Goal: Task Accomplishment & Management: Complete application form

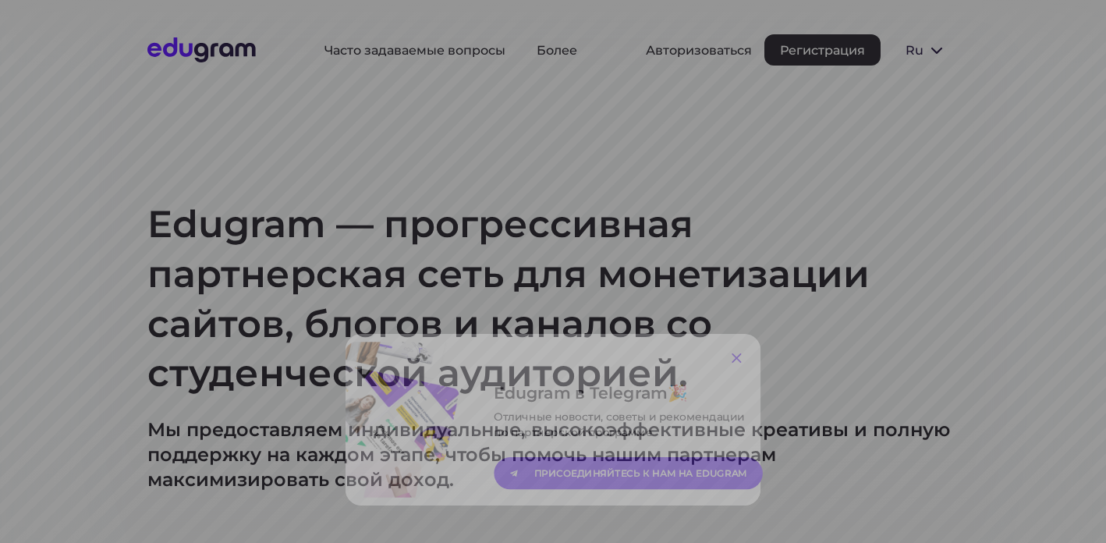
click at [765, 344] on icon at bounding box center [767, 348] width 19 height 19
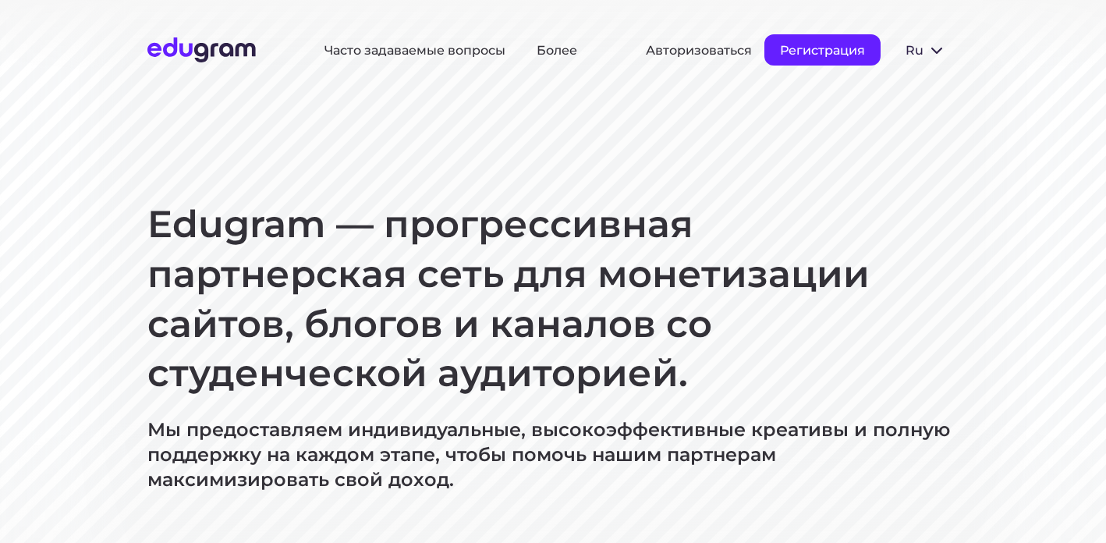
click at [829, 65] on button "Регистрация" at bounding box center [823, 49] width 116 height 31
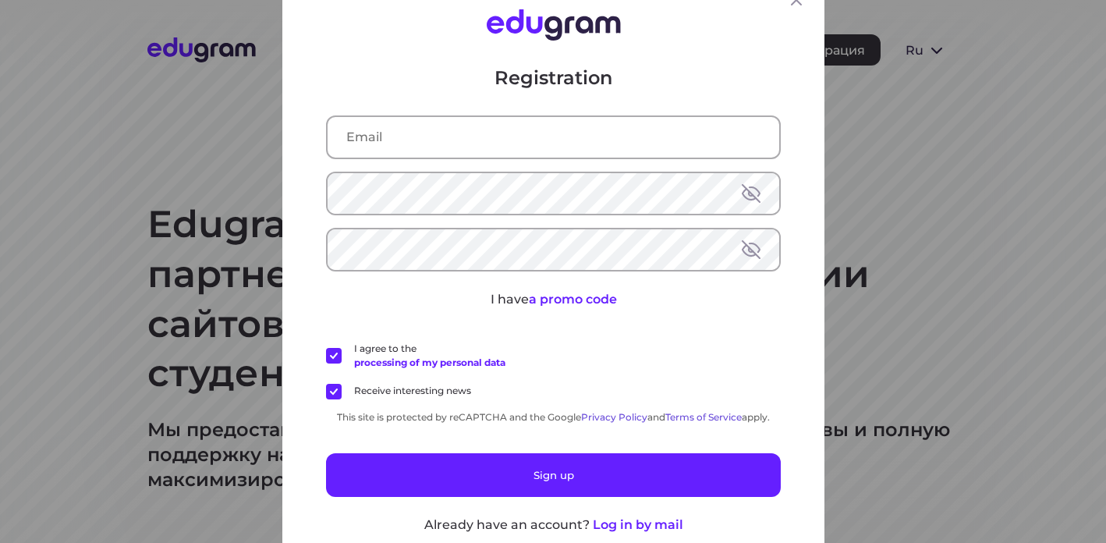
click at [814, 52] on div "Registration I have a promo code I agree to the processing of my personal data …" at bounding box center [553, 272] width 542 height 600
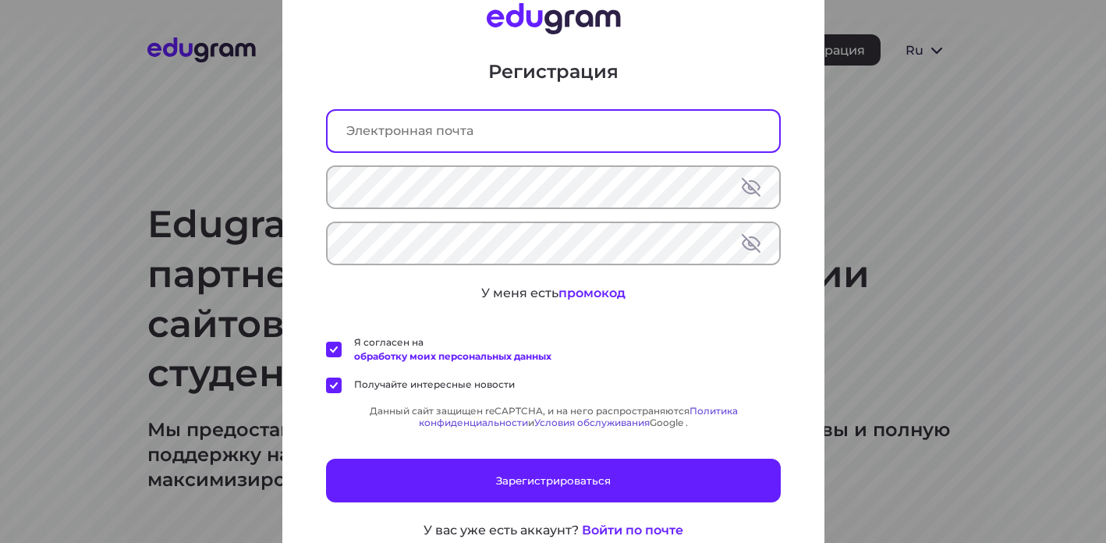
click at [545, 137] on input "text" at bounding box center [554, 131] width 452 height 41
paste input "[EMAIL_ADDRESS][DOMAIN_NAME]"
type input "[EMAIL_ADDRESS][DOMAIN_NAME]"
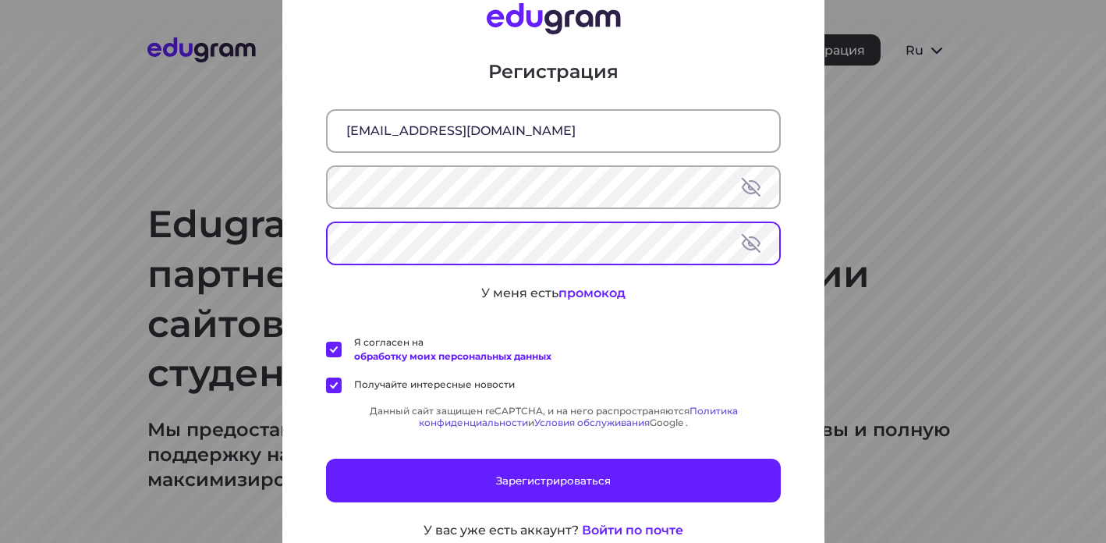
click at [441, 390] on font "Получайте интересные новости" at bounding box center [434, 384] width 161 height 12
click at [0, 0] on input "Получайте интересные новости" at bounding box center [0, 0] width 0 height 0
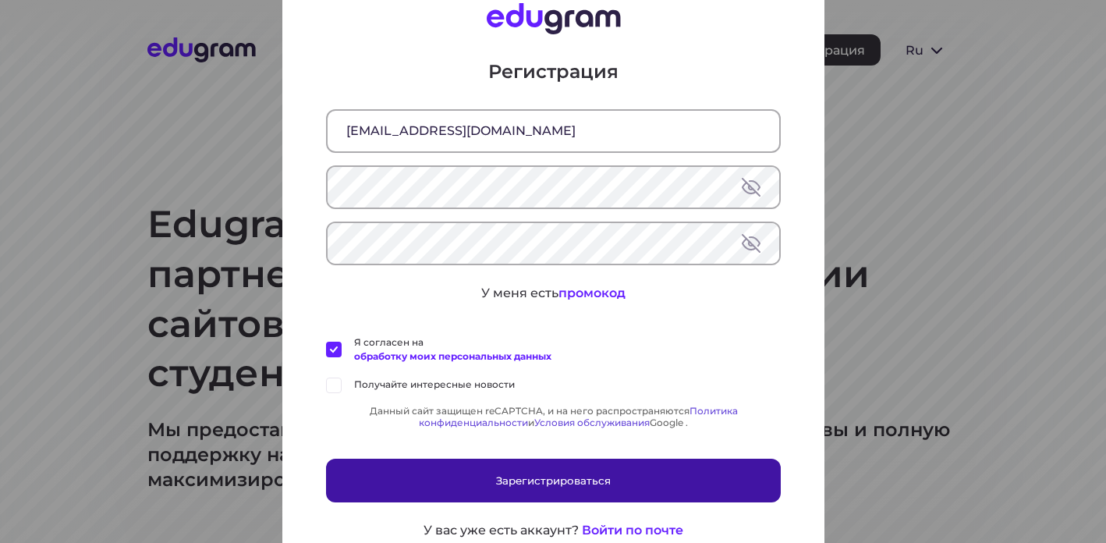
click at [442, 478] on button "Зарегистрироваться" at bounding box center [553, 481] width 455 height 44
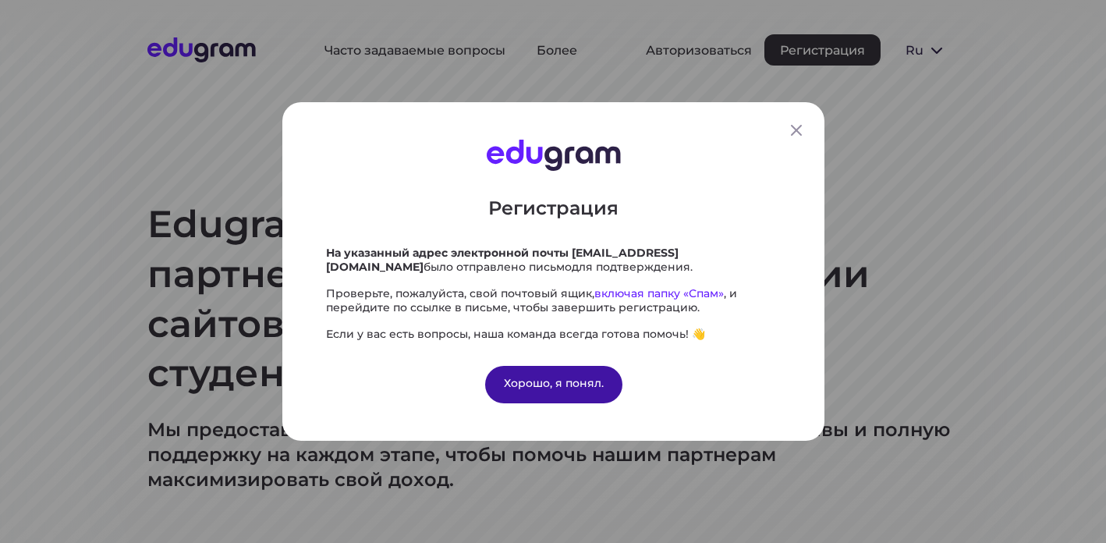
click at [531, 387] on font "Хорошо, я понял." at bounding box center [553, 383] width 100 height 14
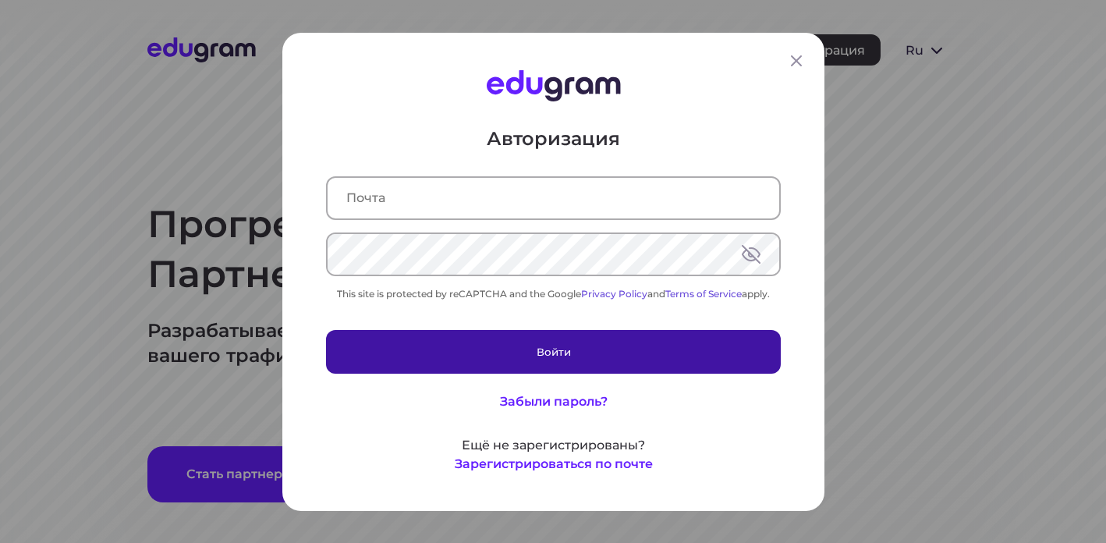
type input "[EMAIL_ADDRESS][DOMAIN_NAME]"
click at [463, 354] on button "Войти" at bounding box center [553, 351] width 455 height 44
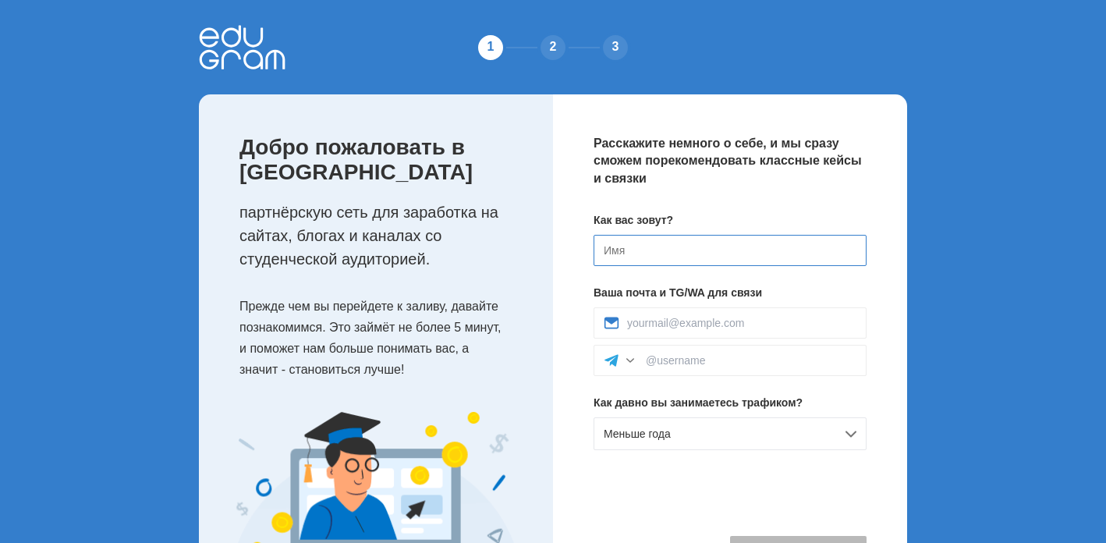
click at [634, 257] on input at bounding box center [730, 250] width 273 height 31
type input "tont"
click at [648, 326] on input at bounding box center [741, 323] width 229 height 12
drag, startPoint x: 689, startPoint y: 325, endPoint x: 616, endPoint y: 321, distance: 72.7
click at [616, 321] on div "@tont638" at bounding box center [730, 322] width 273 height 31
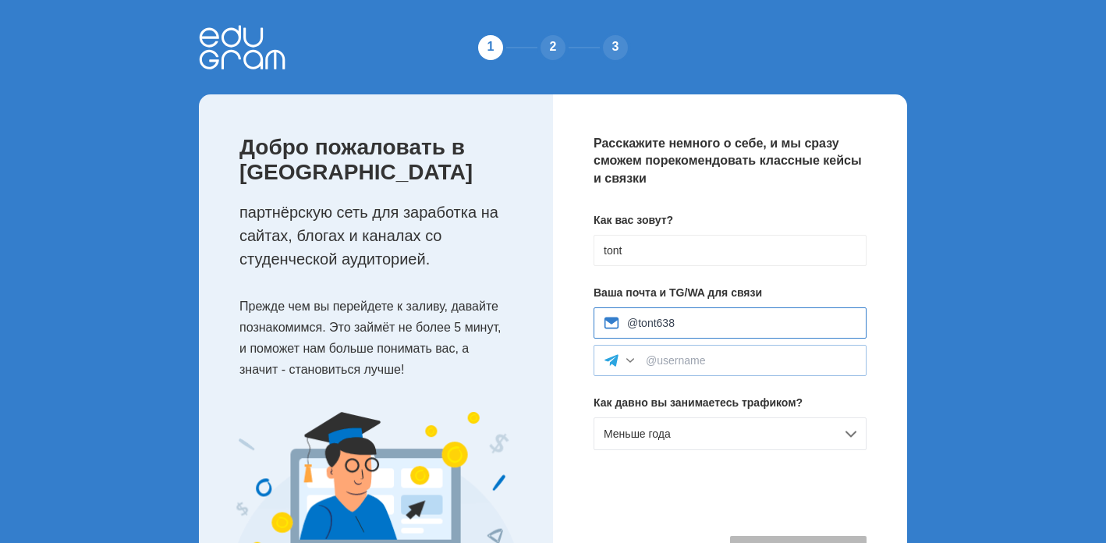
type input "@tont638"
click at [668, 365] on input at bounding box center [751, 360] width 211 height 12
paste input "@tont638"
type input "@tont638"
drag, startPoint x: 680, startPoint y: 318, endPoint x: 588, endPoint y: 318, distance: 92.9
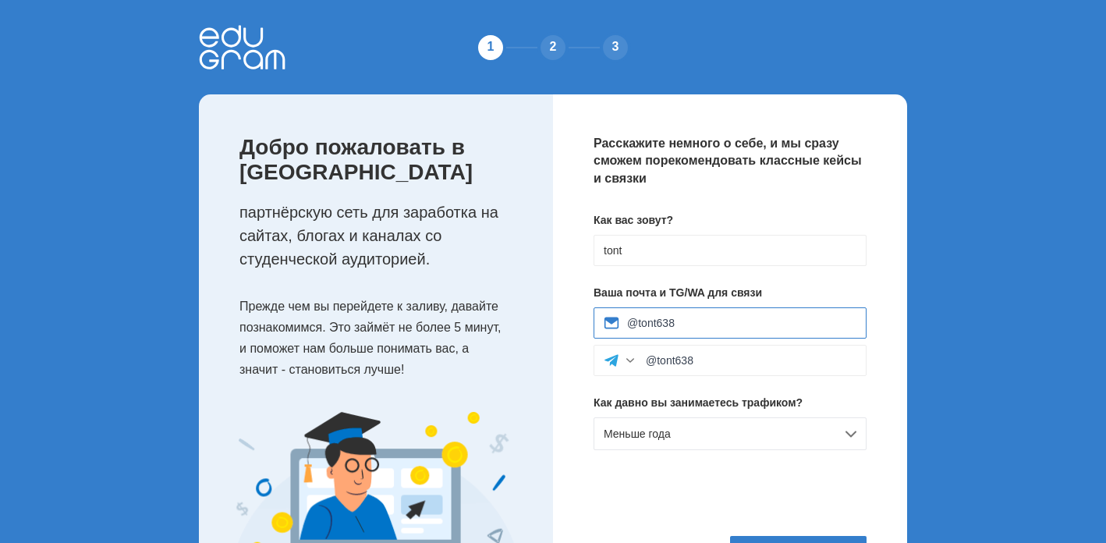
click at [588, 318] on div "Расскажите немного о себе, и мы сразу сможем порекомендовать классные кейсы и с…" at bounding box center [730, 354] width 354 height 520
paste input "[EMAIL_ADDRESS][DOMAIN_NAME]"
type input "[EMAIL_ADDRESS][DOMAIN_NAME]"
click at [690, 446] on div "Меньше года" at bounding box center [730, 433] width 273 height 33
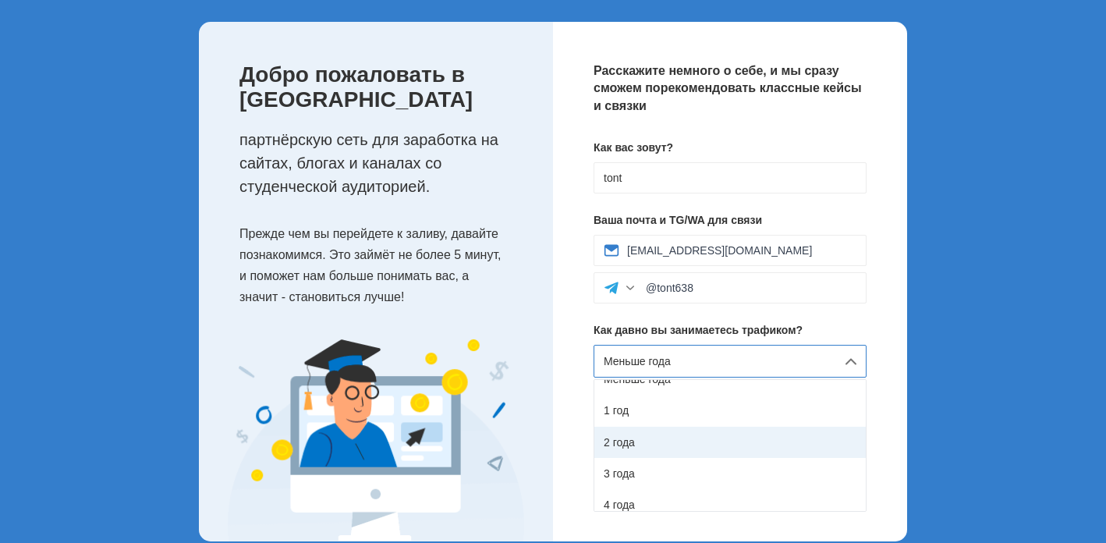
scroll to position [87, 0]
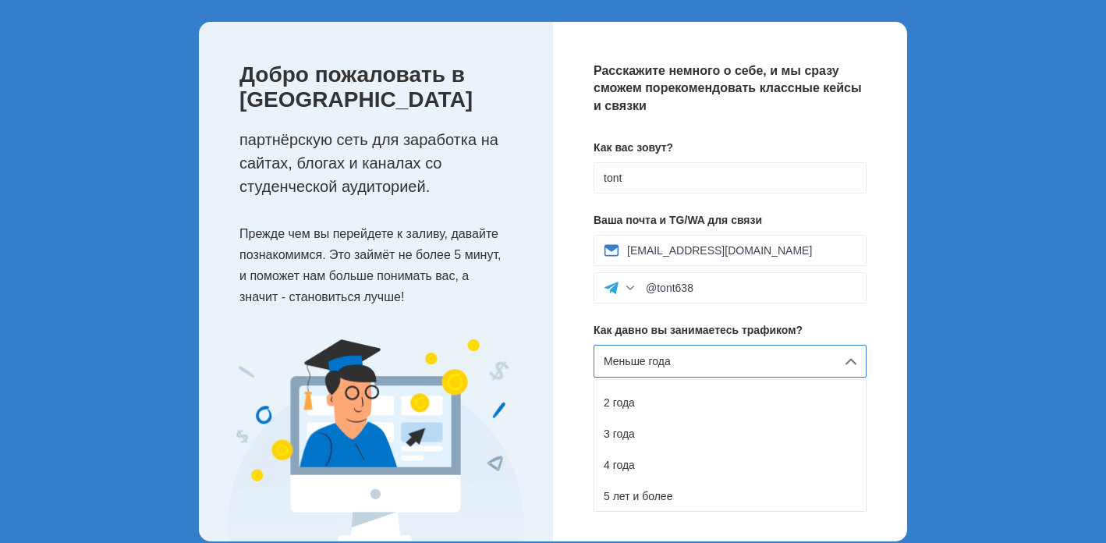
click at [565, 354] on div "Расскажите немного о себе, и мы сразу сможем порекомендовать классные кейсы и с…" at bounding box center [730, 282] width 354 height 520
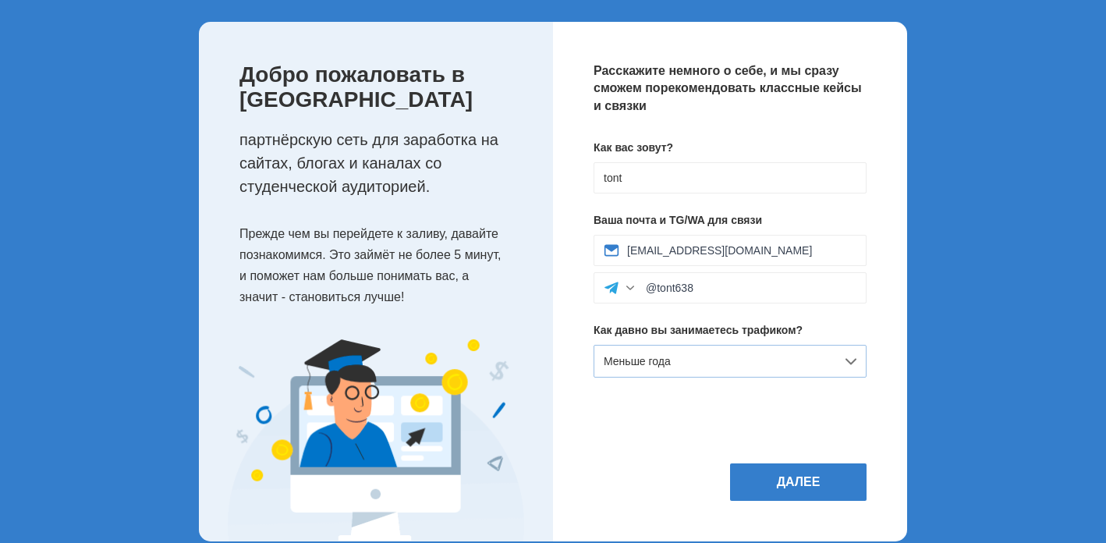
click at [609, 365] on span "Меньше года" at bounding box center [637, 361] width 67 height 12
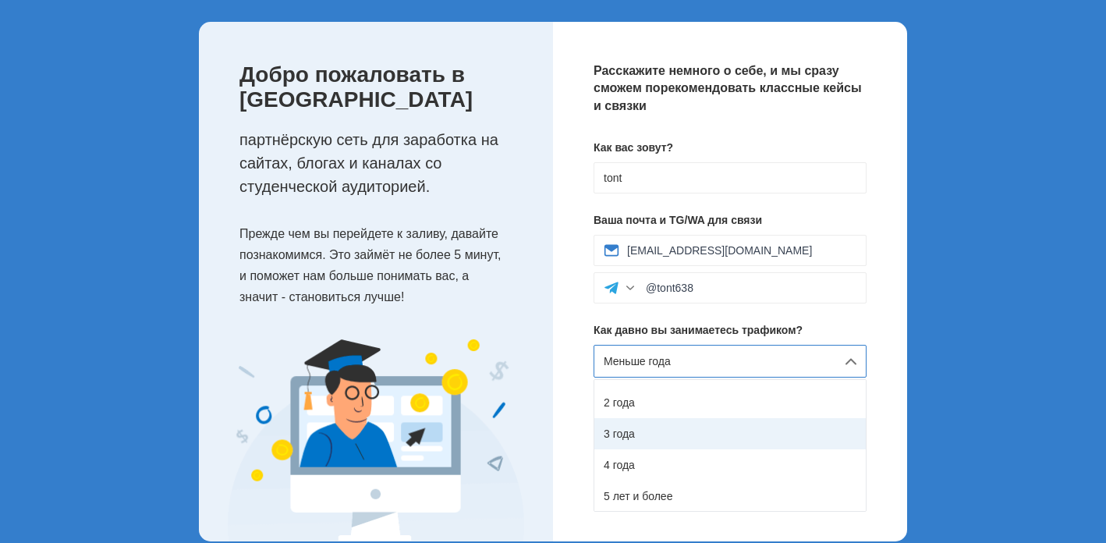
click at [627, 428] on div "3 года" at bounding box center [731, 433] width 272 height 31
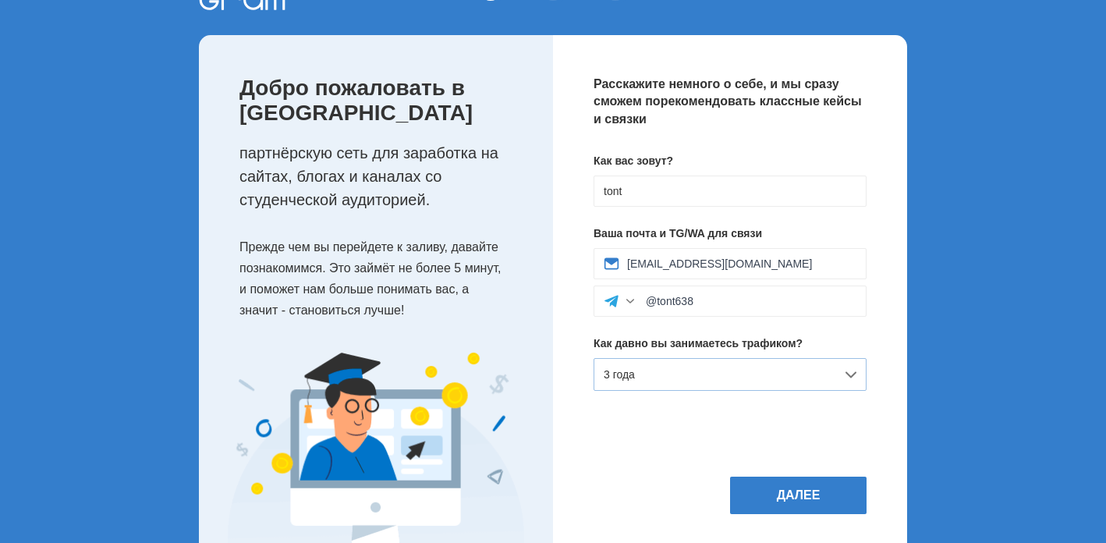
scroll to position [117, 0]
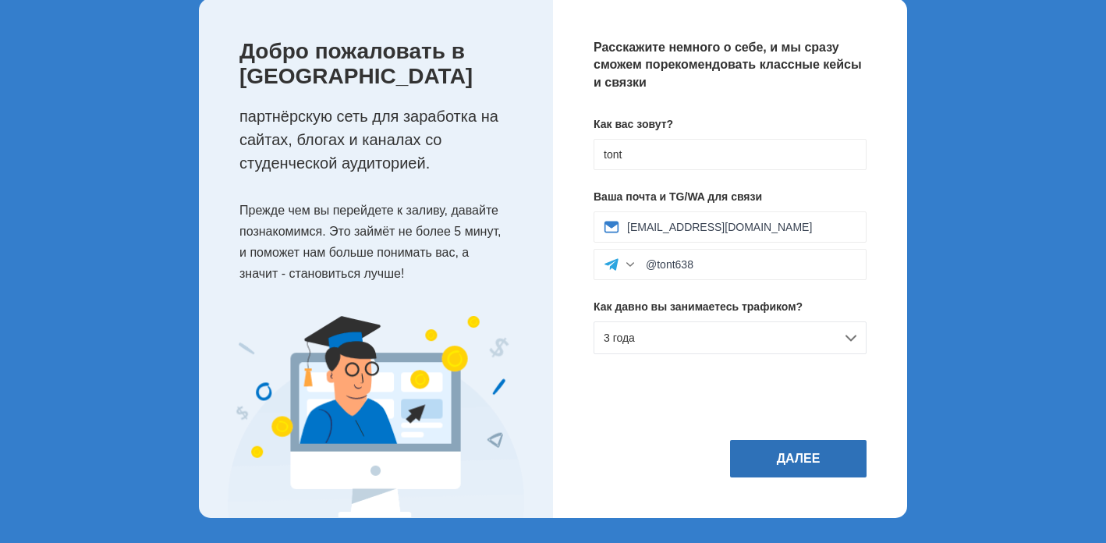
click at [748, 450] on button "Далее" at bounding box center [798, 458] width 137 height 37
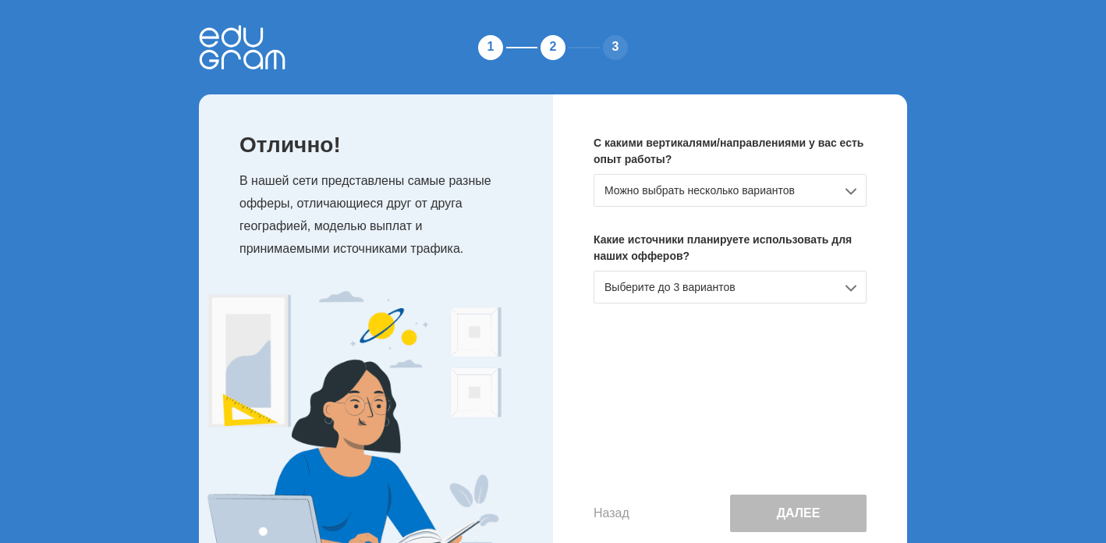
click at [658, 190] on div "Можно выбрать несколько вариантов" at bounding box center [730, 190] width 273 height 33
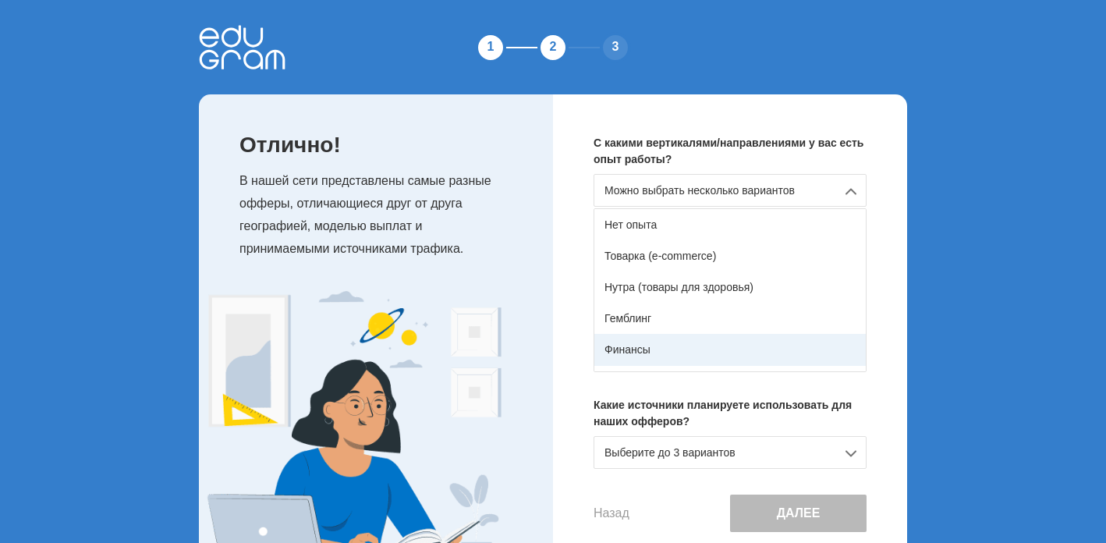
click at [641, 347] on div "Финансы" at bounding box center [731, 349] width 272 height 31
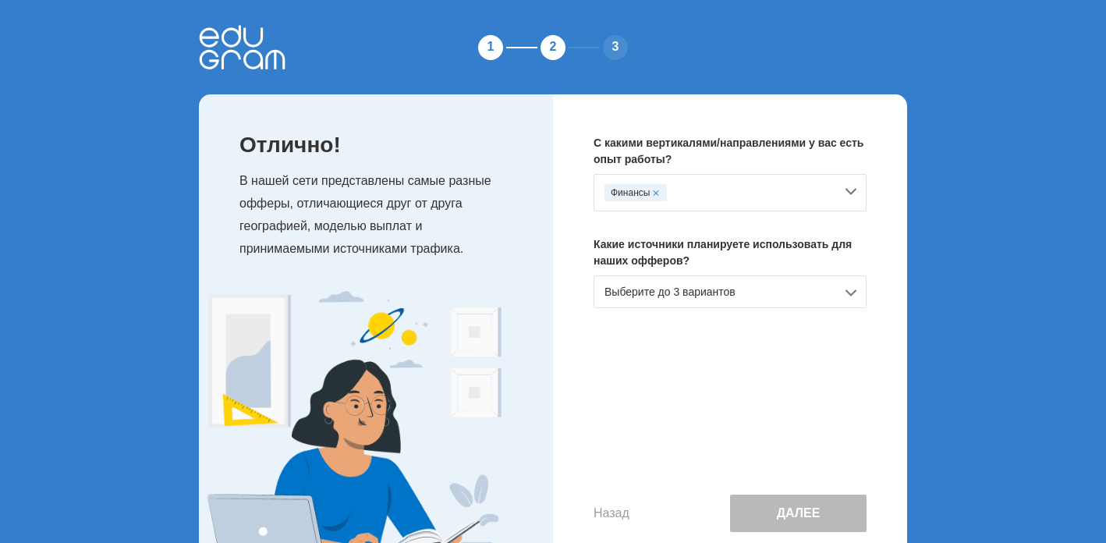
click at [648, 298] on div "Выберите до 3 вариантов" at bounding box center [730, 291] width 273 height 33
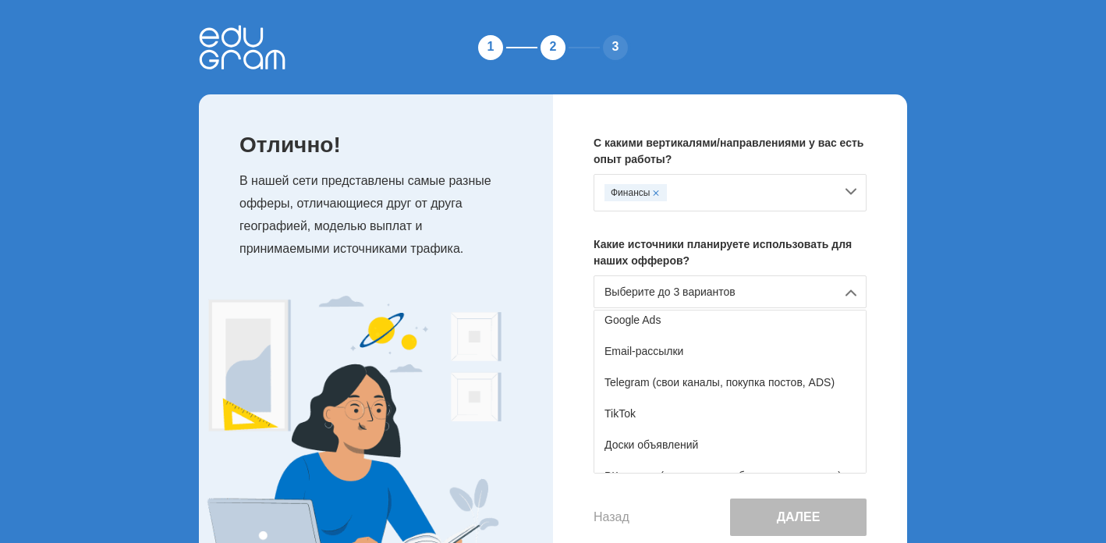
scroll to position [194, 0]
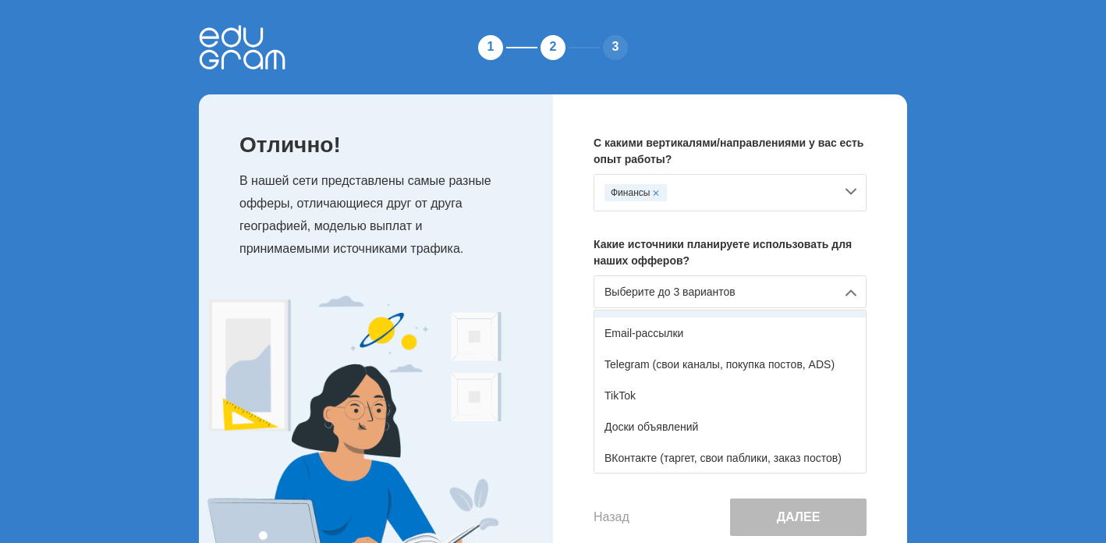
click at [655, 318] on div "Google Ads" at bounding box center [731, 301] width 272 height 31
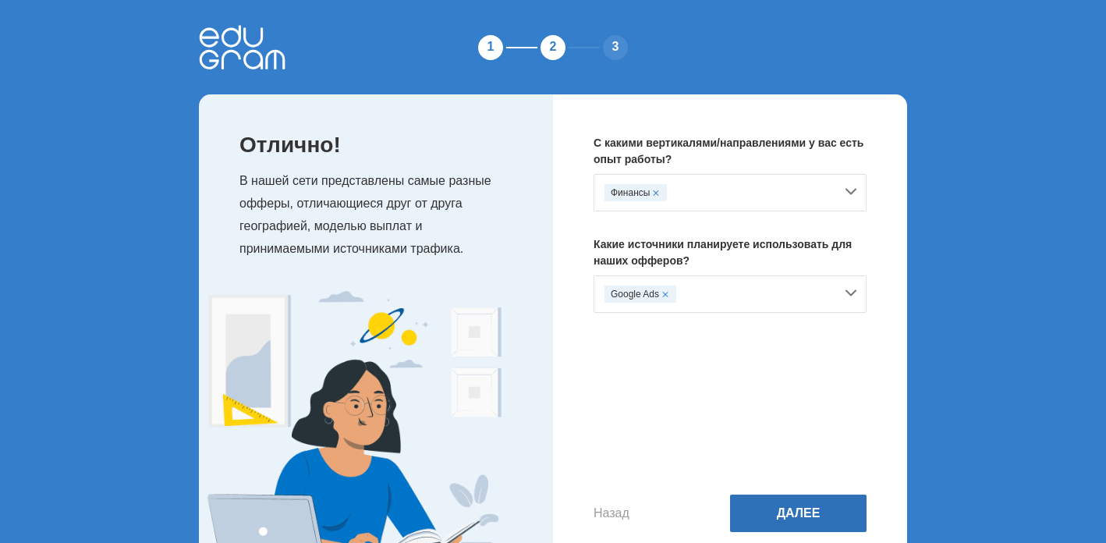
click at [740, 524] on button "Далее" at bounding box center [798, 513] width 137 height 37
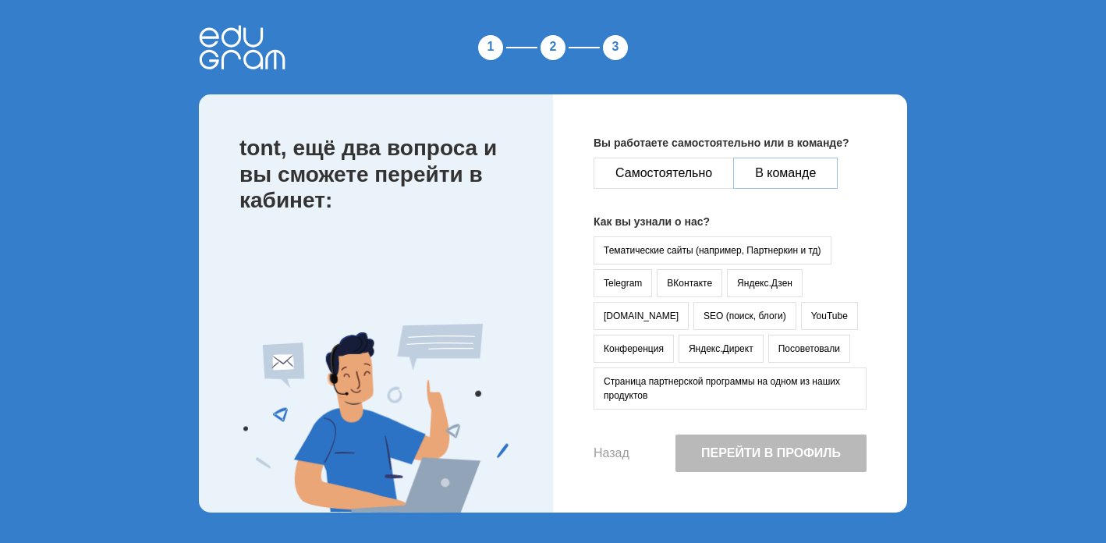
click at [749, 179] on button "В команде" at bounding box center [785, 173] width 105 height 31
click at [624, 276] on button "Telegram" at bounding box center [623, 283] width 59 height 28
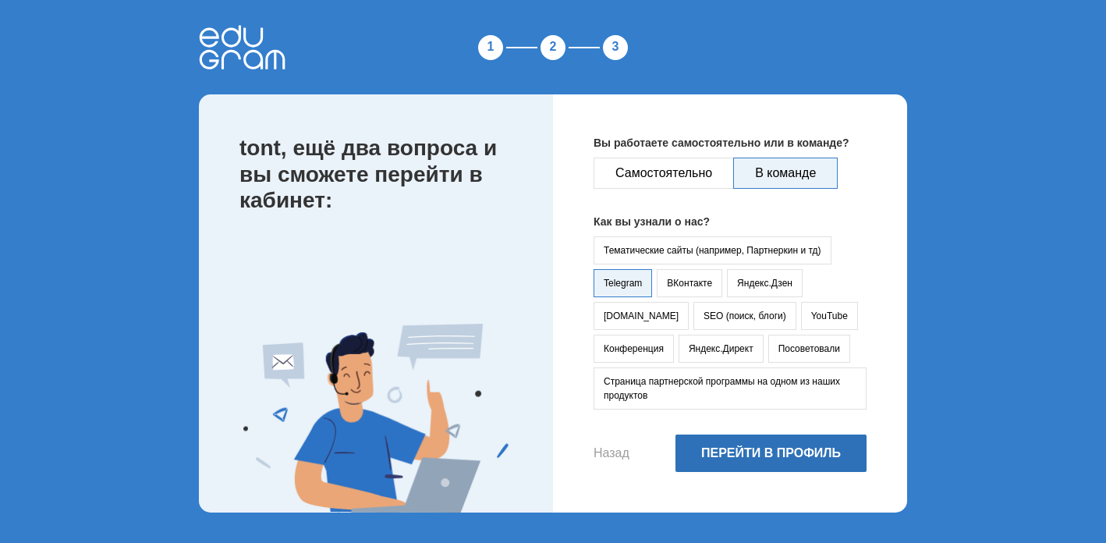
click at [714, 444] on button "Перейти в профиль" at bounding box center [771, 453] width 191 height 37
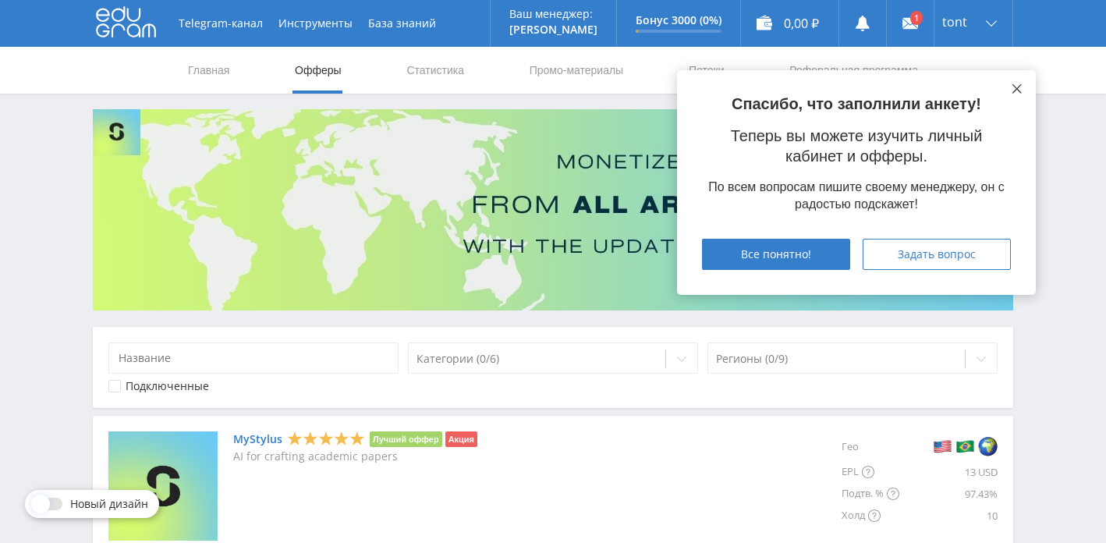
click at [1021, 90] on icon at bounding box center [1017, 88] width 9 height 9
click at [911, 27] on use at bounding box center [911, 23] width 16 height 11
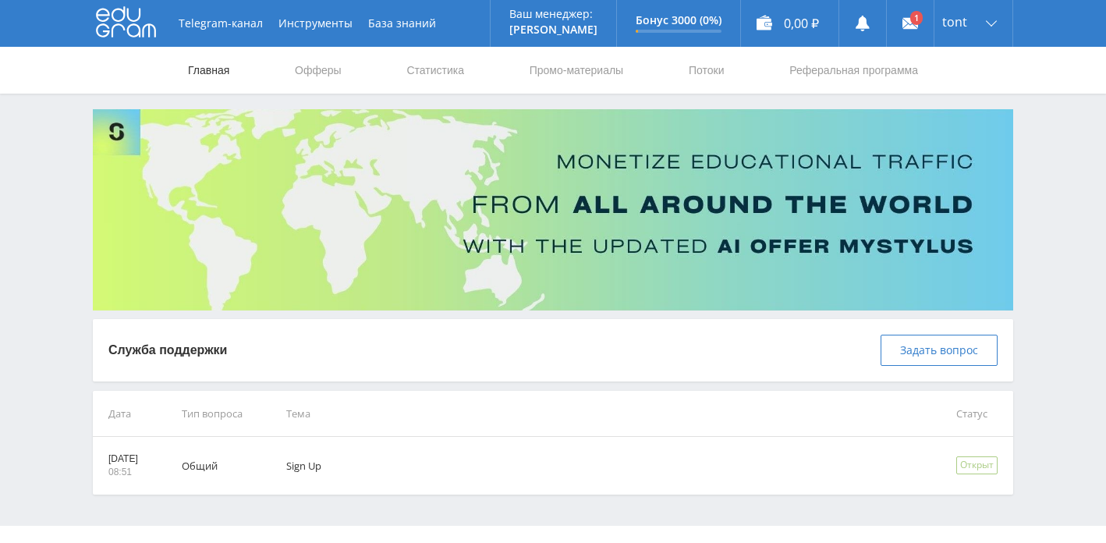
click at [222, 67] on link "Главная" at bounding box center [208, 70] width 44 height 47
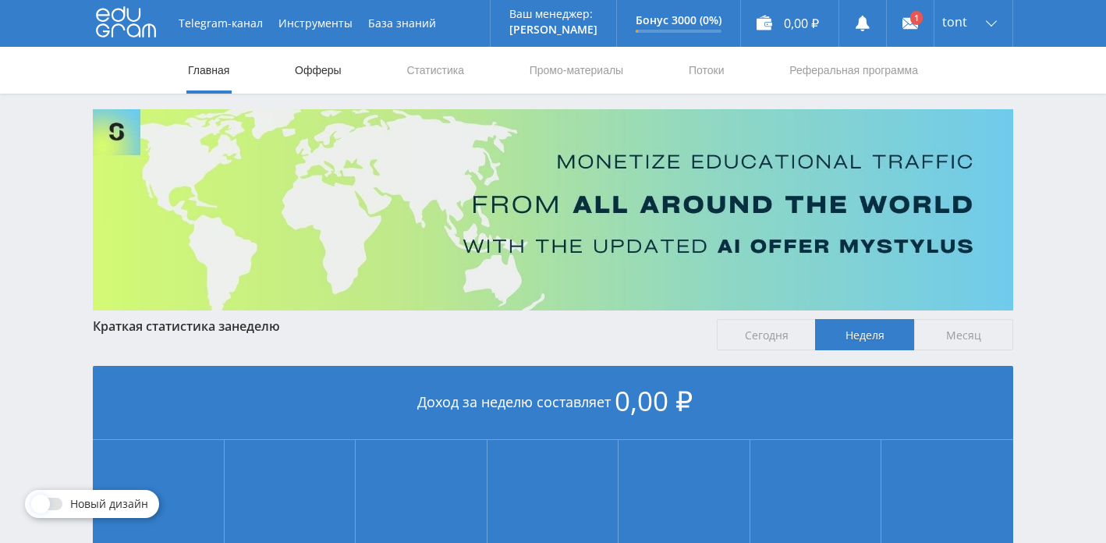
click at [340, 69] on link "Офферы" at bounding box center [318, 70] width 50 height 47
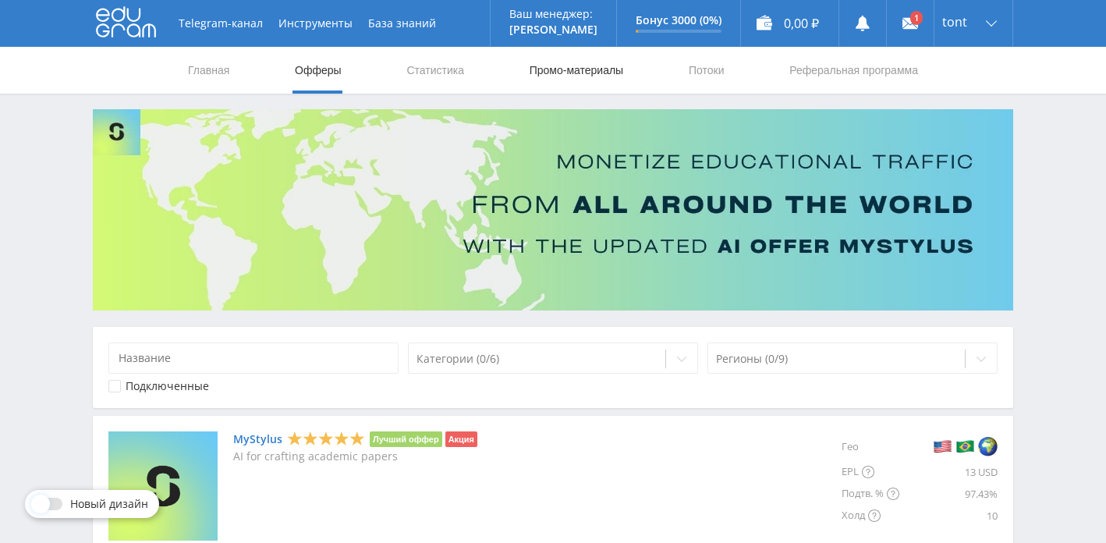
click at [531, 67] on link "Промо-материалы" at bounding box center [576, 70] width 97 height 47
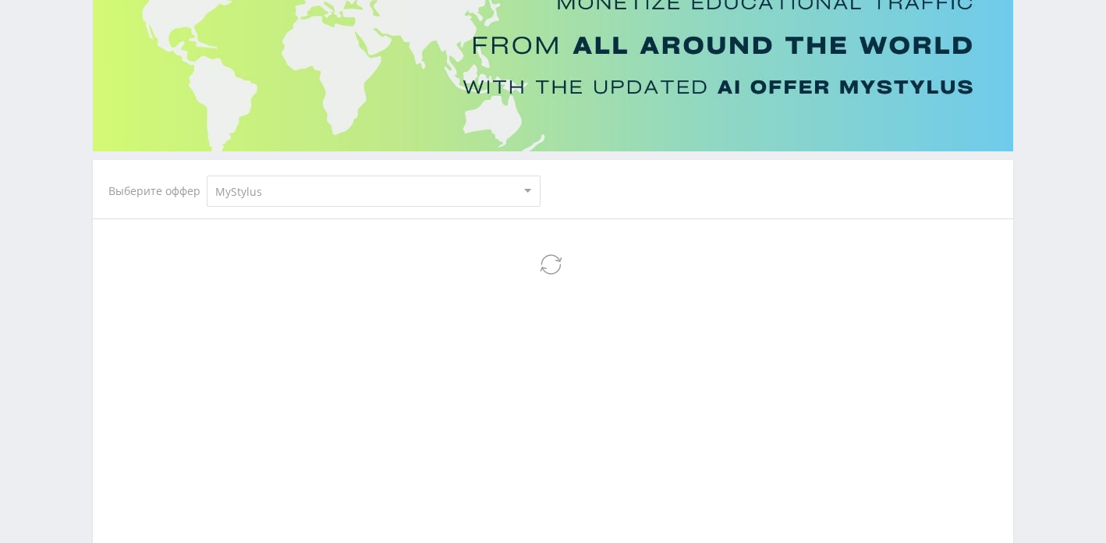
scroll to position [161, 0]
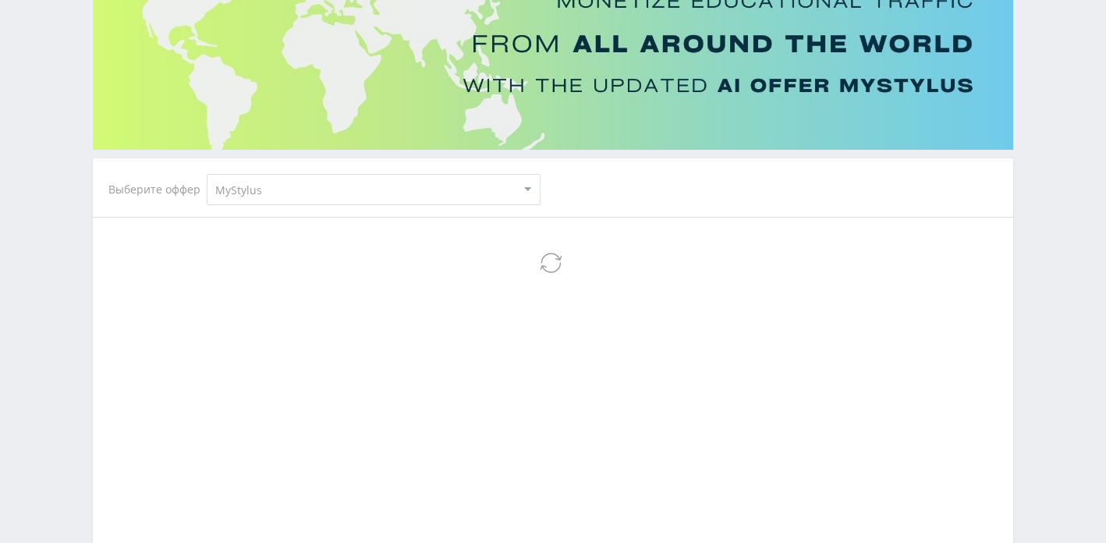
click at [325, 201] on select "MyStylus MyStylus - Revshare Кампус AI Studybay Автор24 Studybay Brazil Study A…" at bounding box center [374, 189] width 334 height 31
click at [207, 174] on select "MyStylus MyStylus - Revshare Кампус AI Studybay Автор24 Studybay Brazil Study A…" at bounding box center [374, 189] width 334 height 31
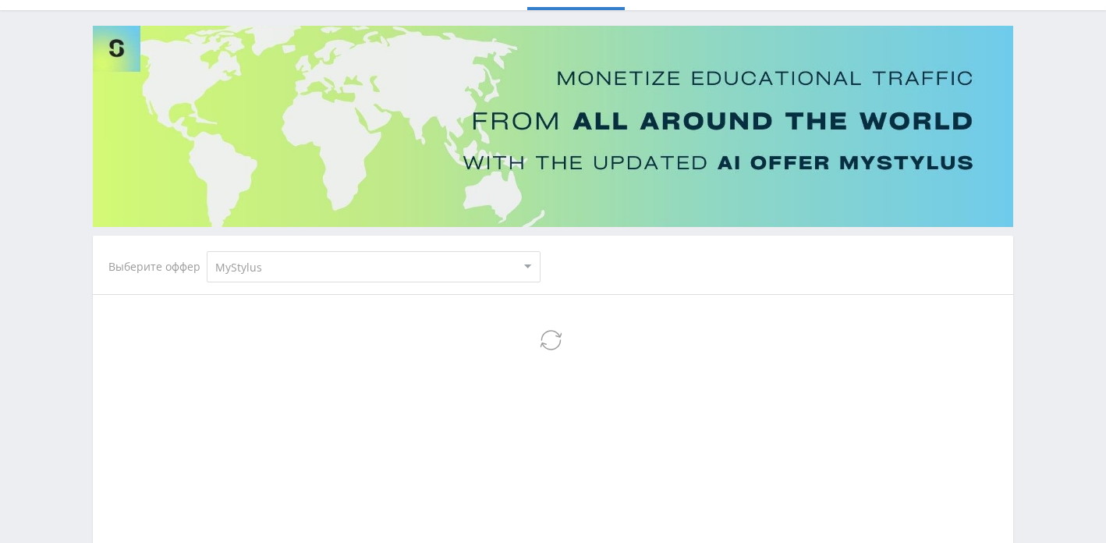
scroll to position [0, 0]
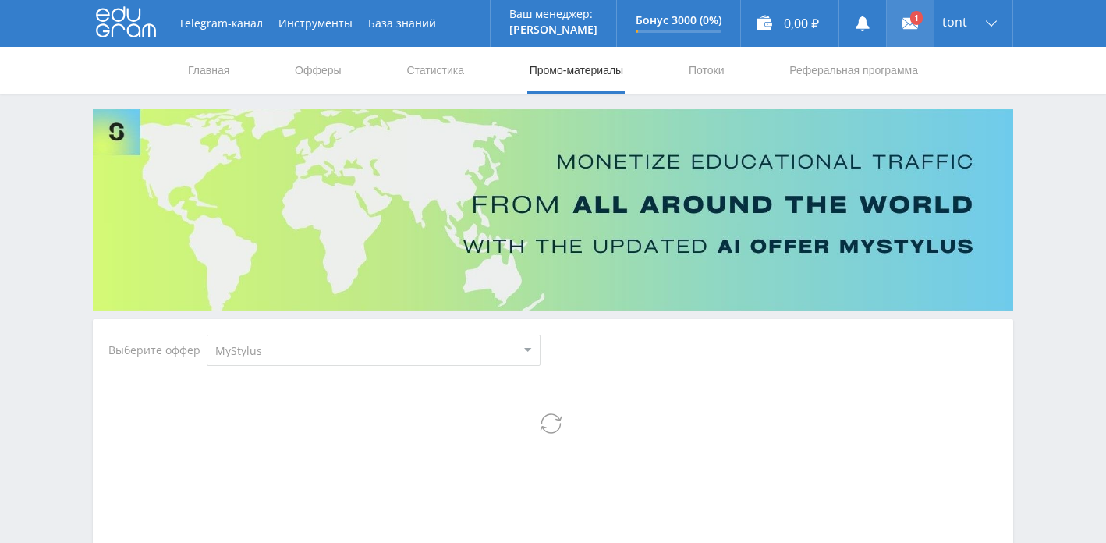
click at [908, 20] on use at bounding box center [911, 23] width 16 height 11
click at [908, 35] on link at bounding box center [910, 23] width 47 height 47
click at [460, 64] on link "Статистика" at bounding box center [435, 70] width 61 height 47
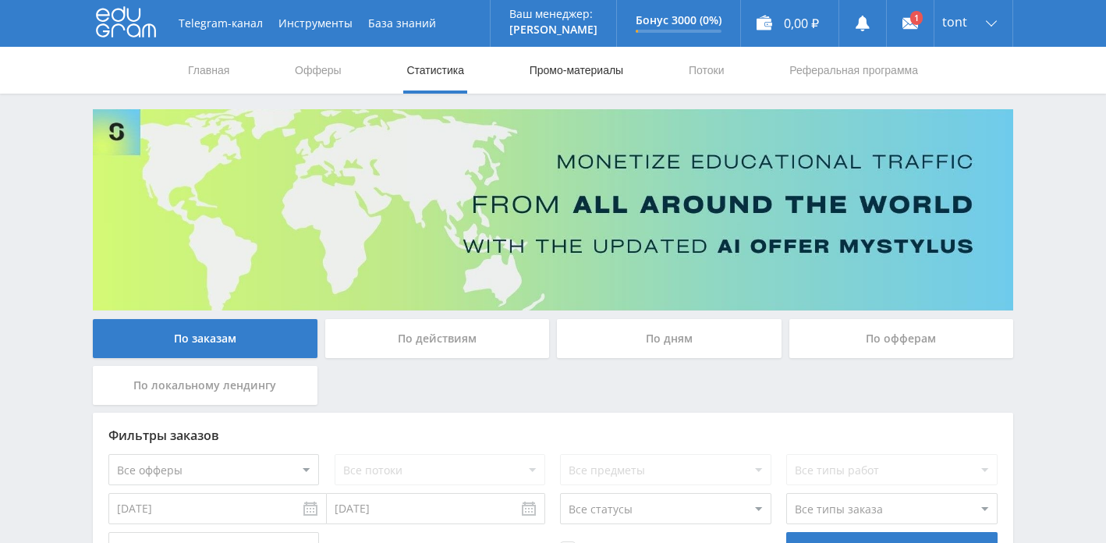
click at [528, 78] on link "Промо-материалы" at bounding box center [576, 70] width 97 height 47
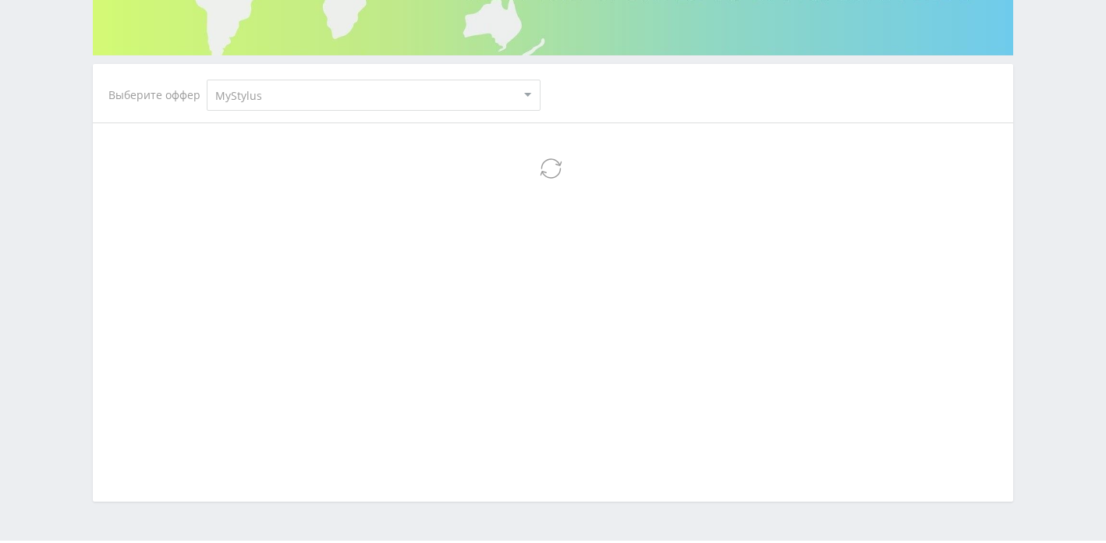
scroll to position [300, 0]
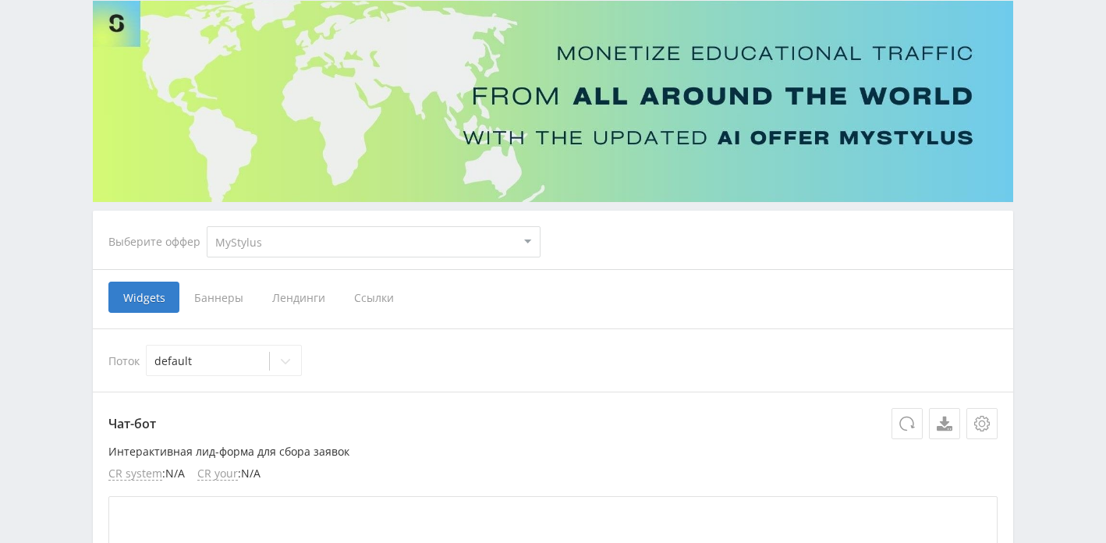
scroll to position [44, 0]
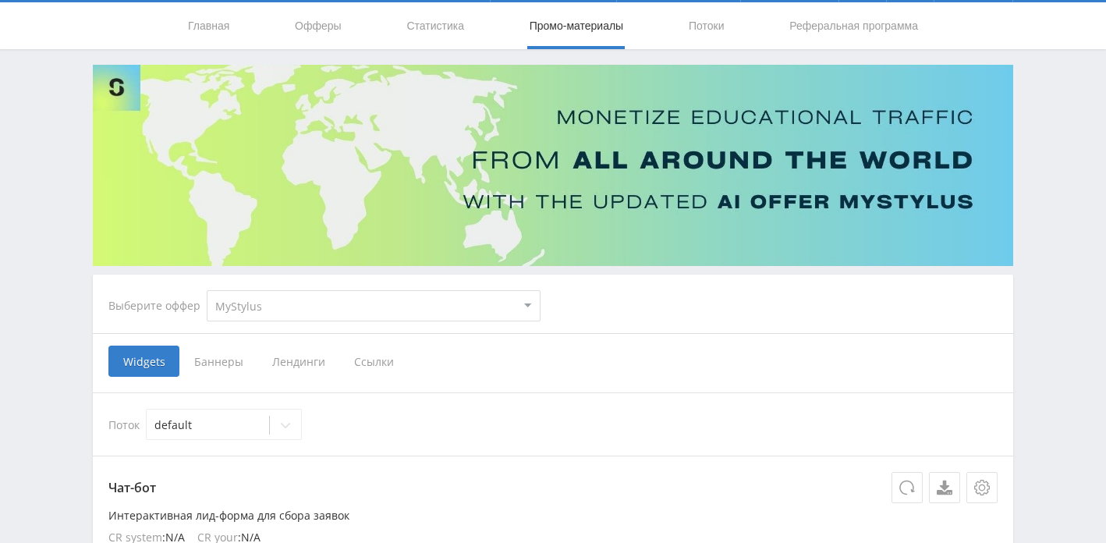
click at [318, 314] on select "MyStylus MyStylus - Revshare Кампус AI Studybay Автор24 Studybay [GEOGRAPHIC_DA…" at bounding box center [374, 305] width 334 height 31
select select "341"
click at [207, 290] on select "MyStylus MyStylus - Revshare Кампус AI Studybay Автор24 Studybay [GEOGRAPHIC_DA…" at bounding box center [374, 305] width 334 height 31
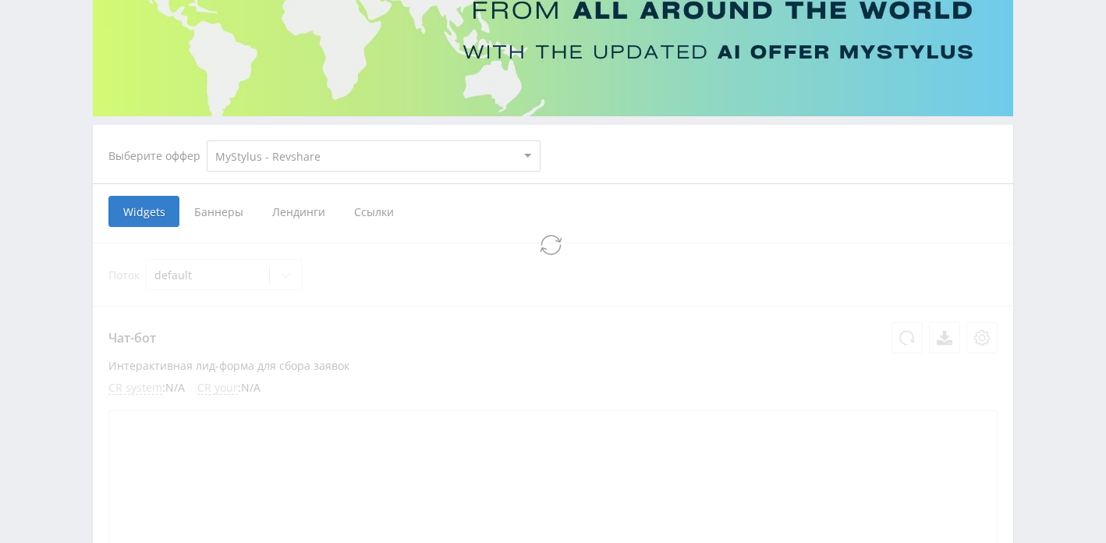
select select "341"
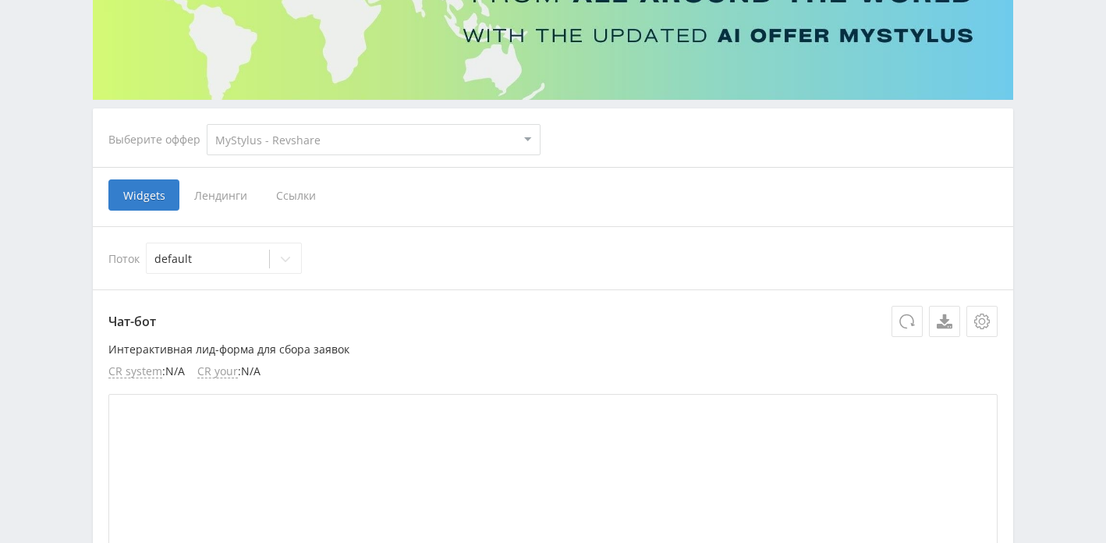
scroll to position [203, 0]
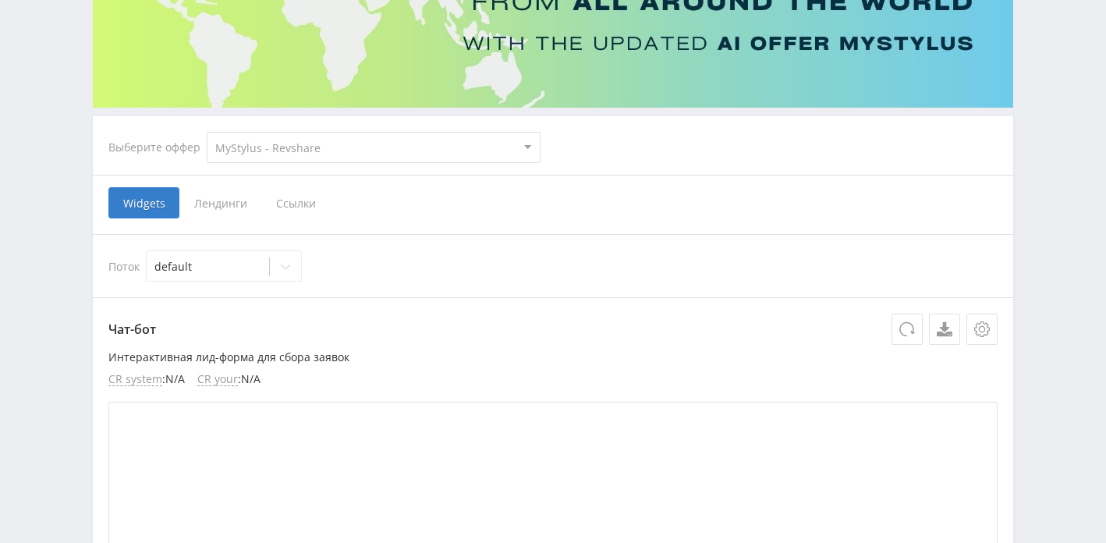
click at [287, 207] on span "Ссылки" at bounding box center [295, 202] width 69 height 31
click at [0, 0] on input "Ссылки" at bounding box center [0, 0] width 0 height 0
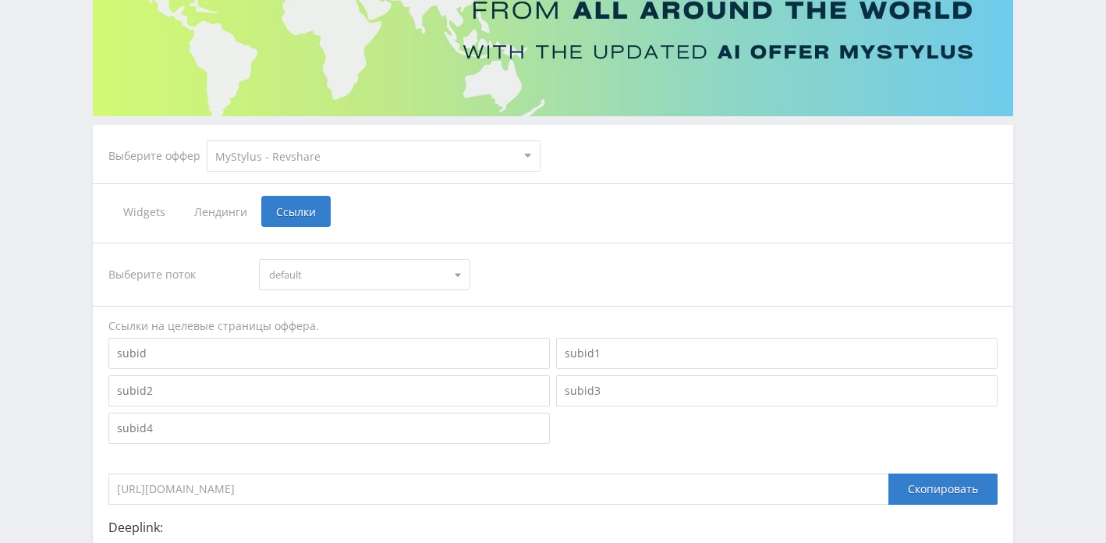
scroll to position [191, 0]
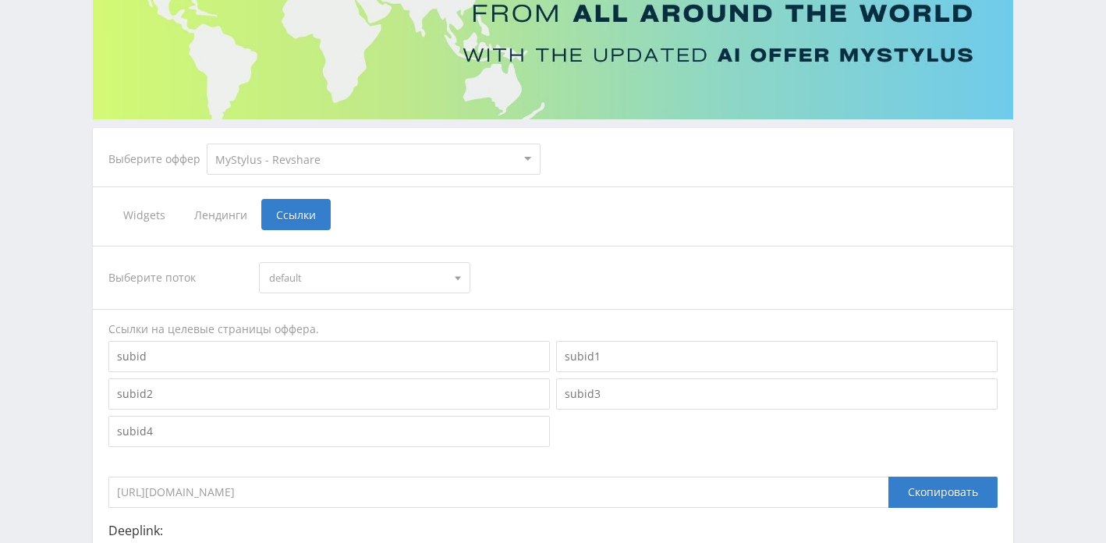
click at [133, 207] on span "Widgets" at bounding box center [143, 214] width 71 height 31
click at [0, 0] on input "Widgets" at bounding box center [0, 0] width 0 height 0
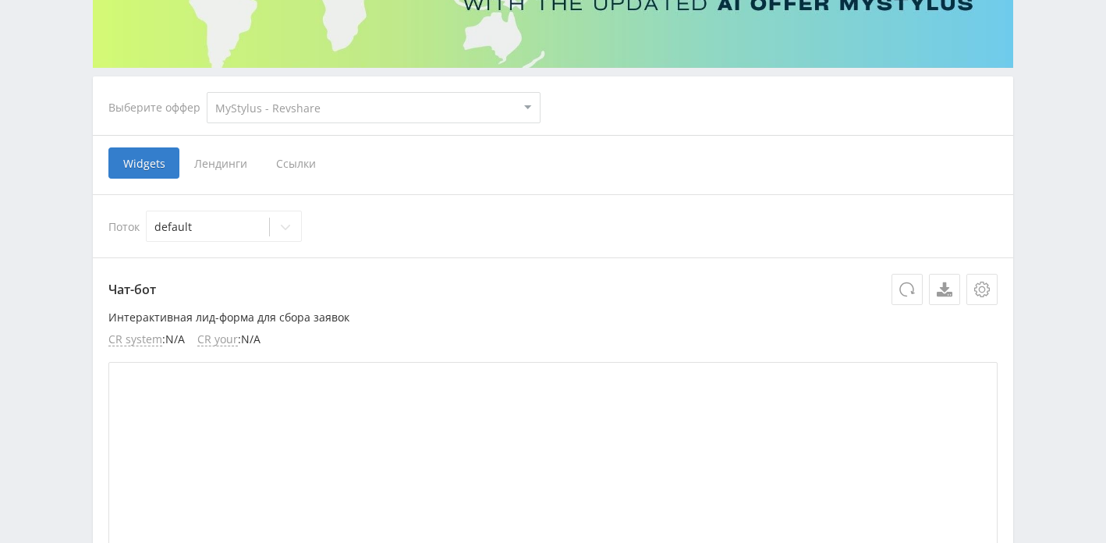
scroll to position [261, 0]
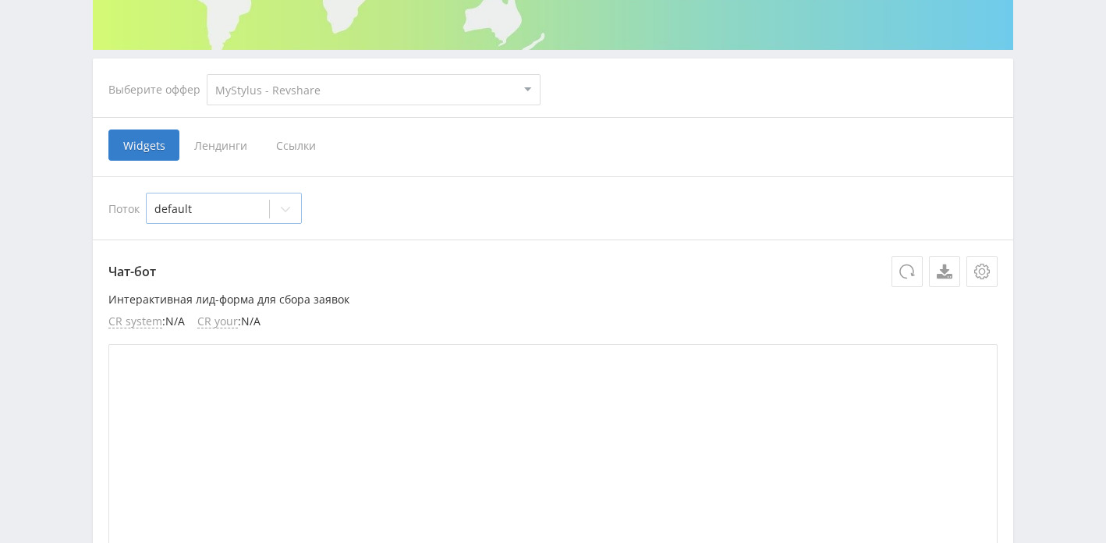
click at [255, 216] on div at bounding box center [208, 209] width 107 height 16
click at [289, 204] on icon at bounding box center [285, 209] width 12 height 12
click at [252, 142] on span "Лендинги" at bounding box center [220, 145] width 82 height 31
click at [0, 0] on input "Лендинги" at bounding box center [0, 0] width 0 height 0
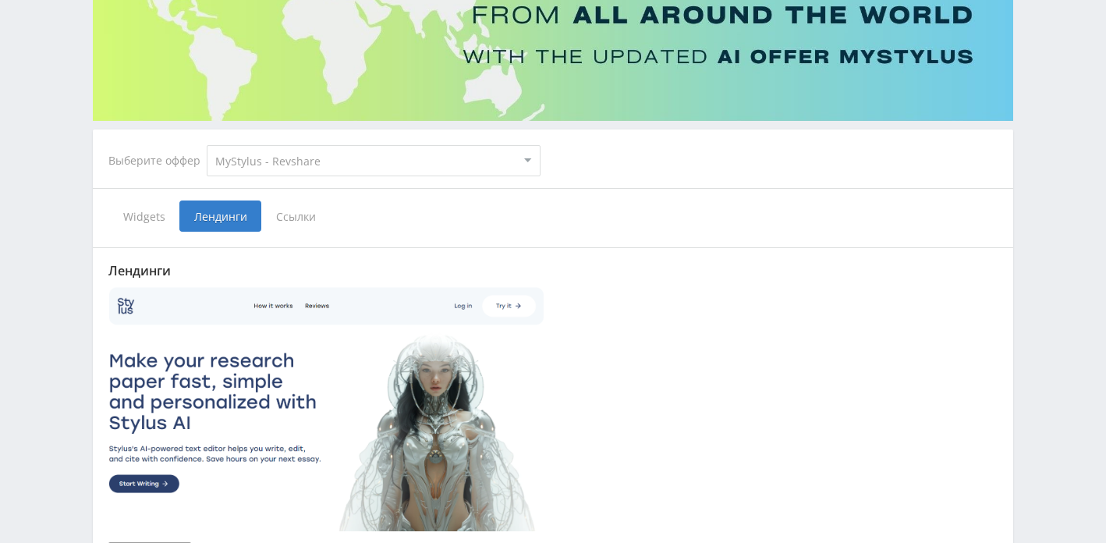
scroll to position [176, 0]
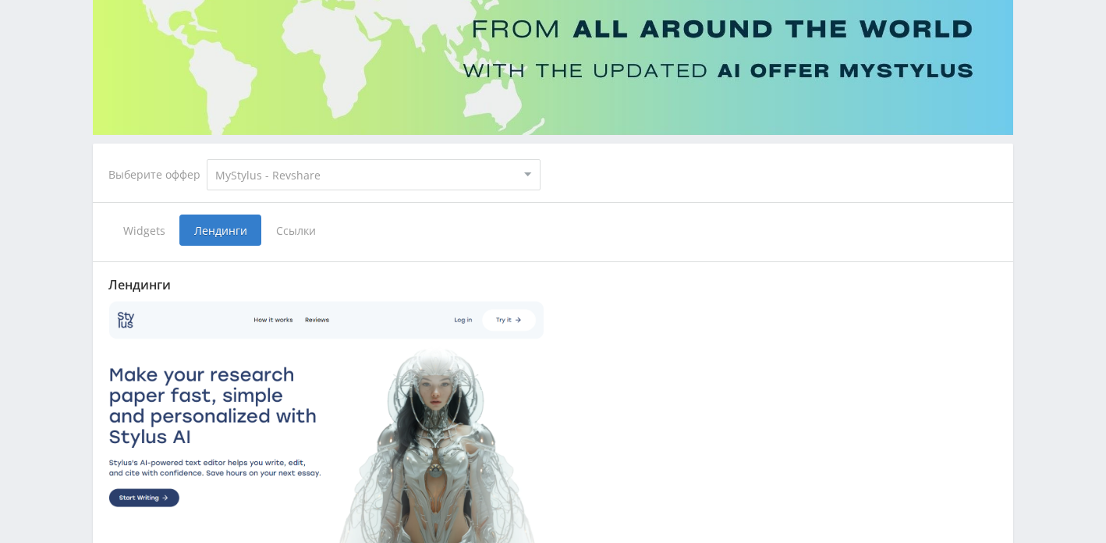
click at [272, 250] on div "Лендинги Скачать" at bounding box center [553, 440] width 921 height 389
click at [285, 234] on span "Ссылки" at bounding box center [295, 230] width 69 height 31
click at [0, 0] on input "Ссылки" at bounding box center [0, 0] width 0 height 0
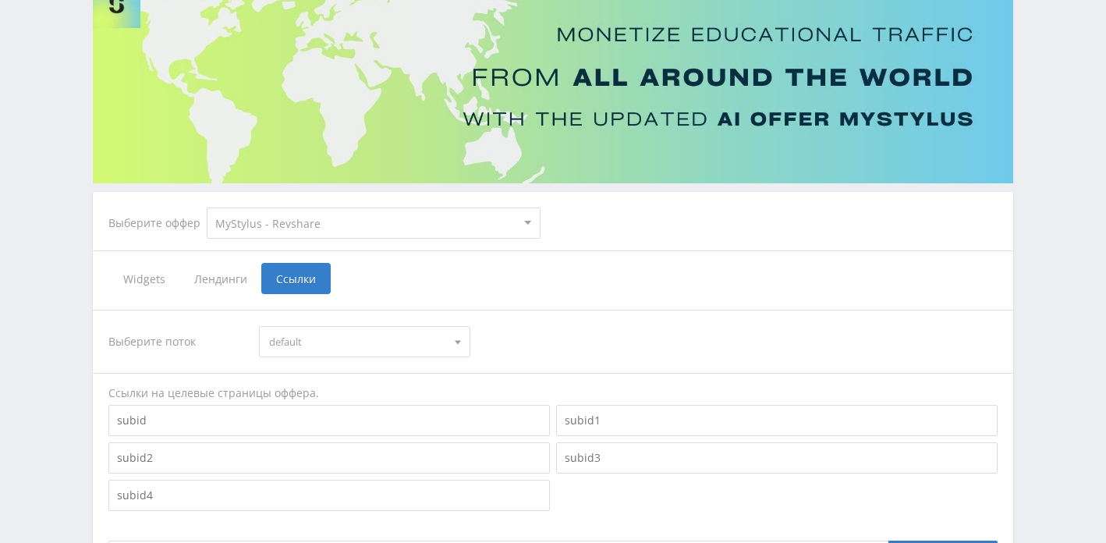
scroll to position [122, 0]
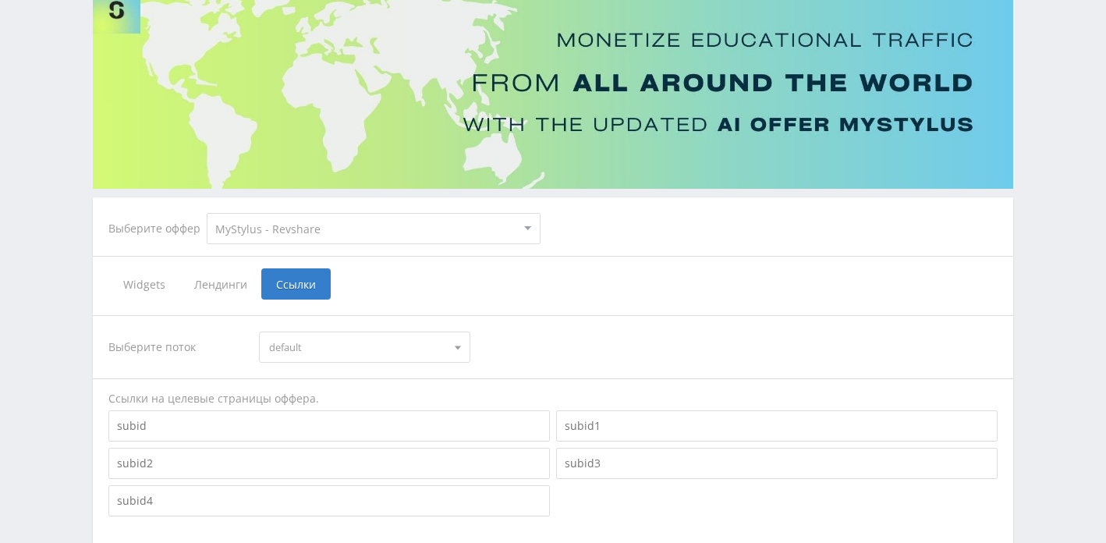
click at [285, 234] on select "MyStylus MyStylus - Revshare Кампус AI Studybay Автор24 Studybay Brazil Study A…" at bounding box center [374, 228] width 334 height 31
click at [234, 278] on span "Лендинги" at bounding box center [220, 283] width 82 height 31
click at [0, 0] on input "Лендинги" at bounding box center [0, 0] width 0 height 0
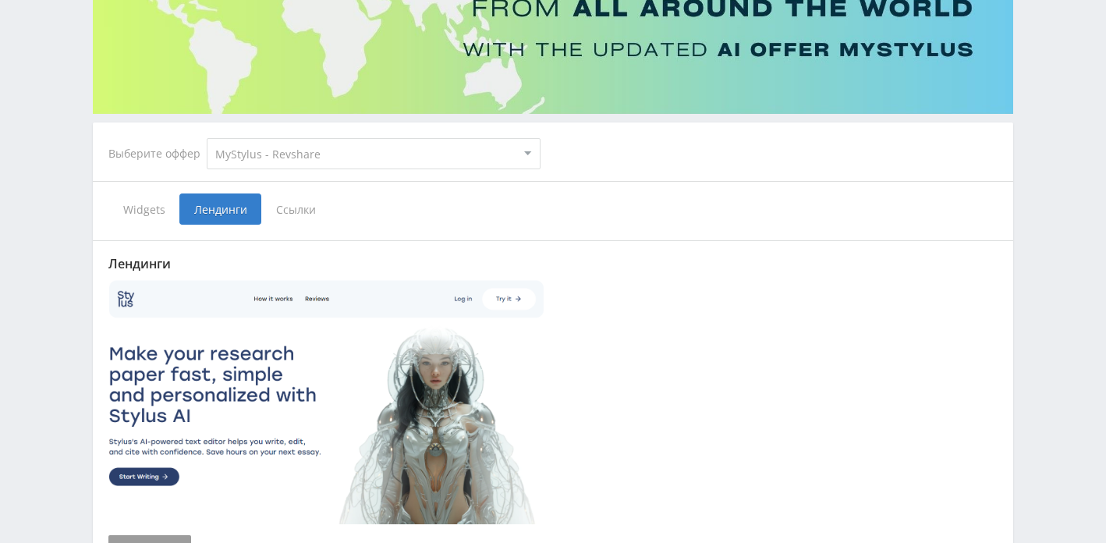
scroll to position [160, 0]
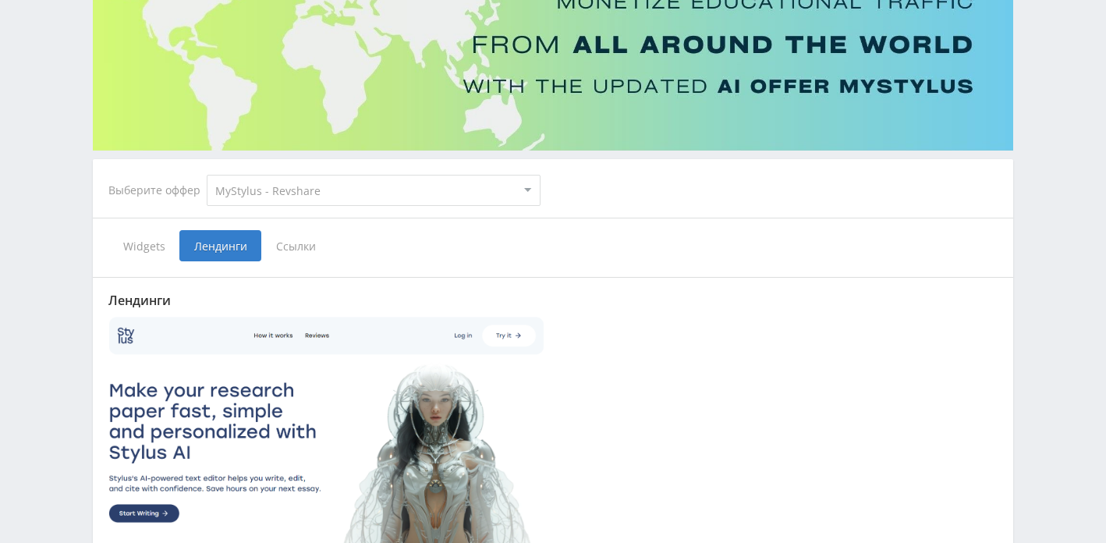
click at [291, 259] on span "Ссылки" at bounding box center [295, 245] width 69 height 31
click at [0, 0] on input "Ссылки" at bounding box center [0, 0] width 0 height 0
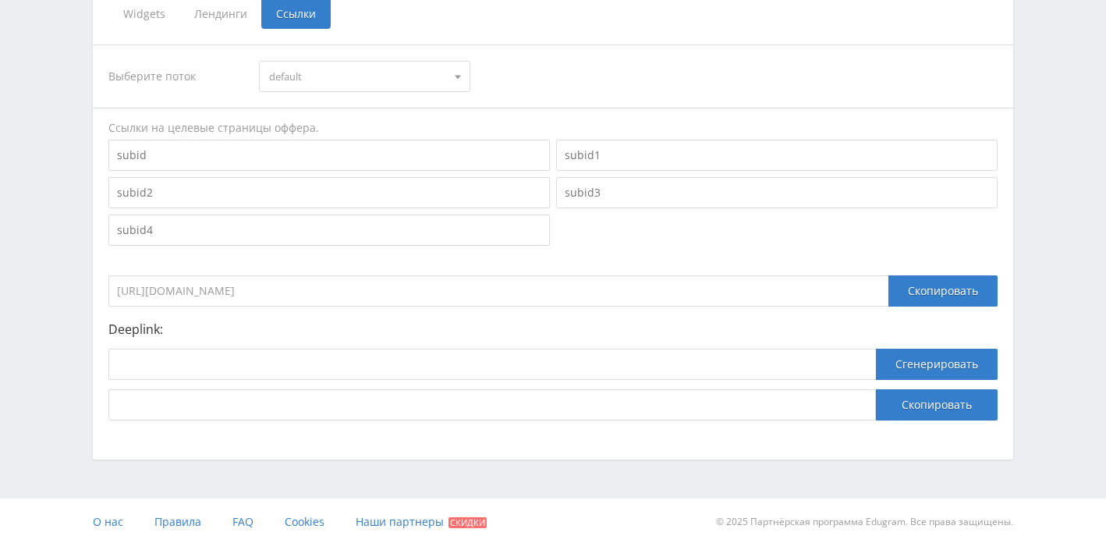
scroll to position [395, 0]
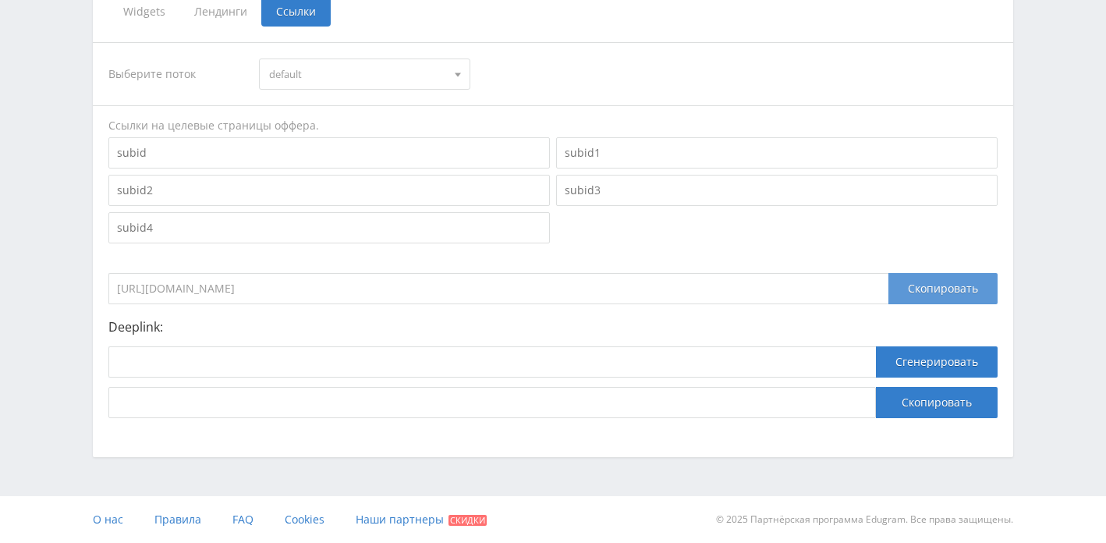
click at [908, 297] on div "Скопировать" at bounding box center [943, 288] width 109 height 31
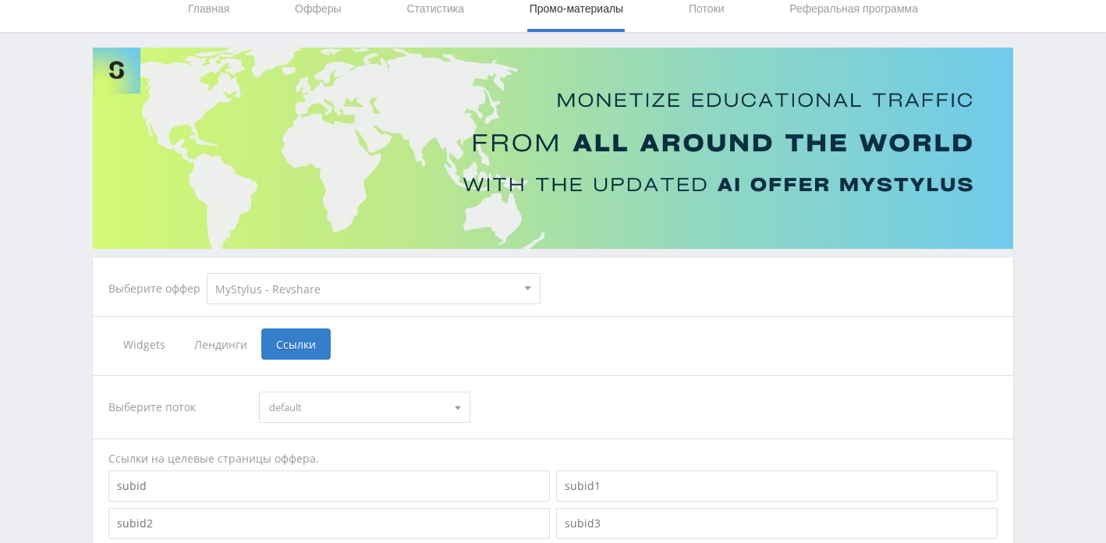
scroll to position [0, 0]
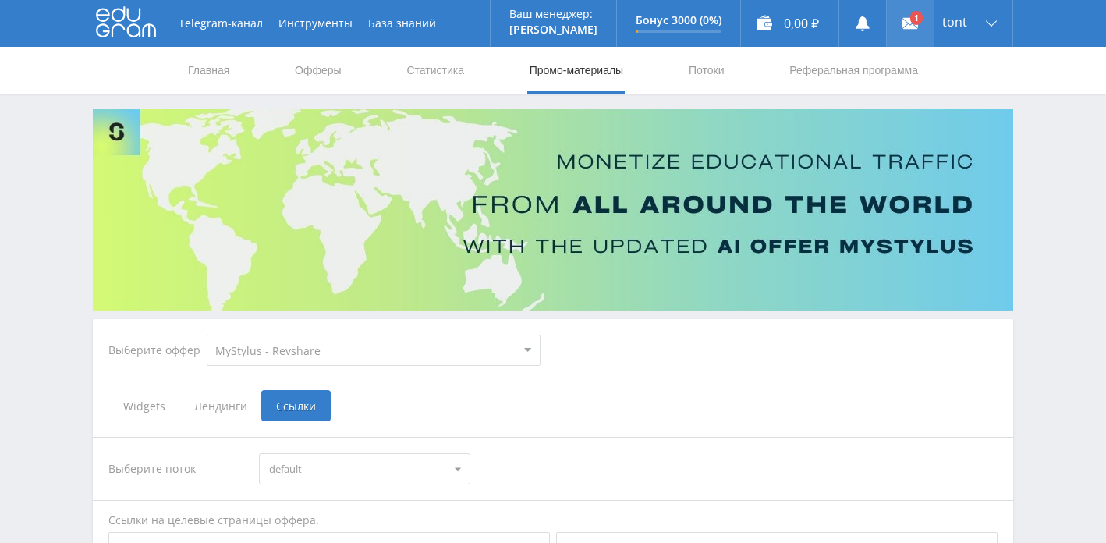
click at [918, 20] on link at bounding box center [910, 23] width 47 height 47
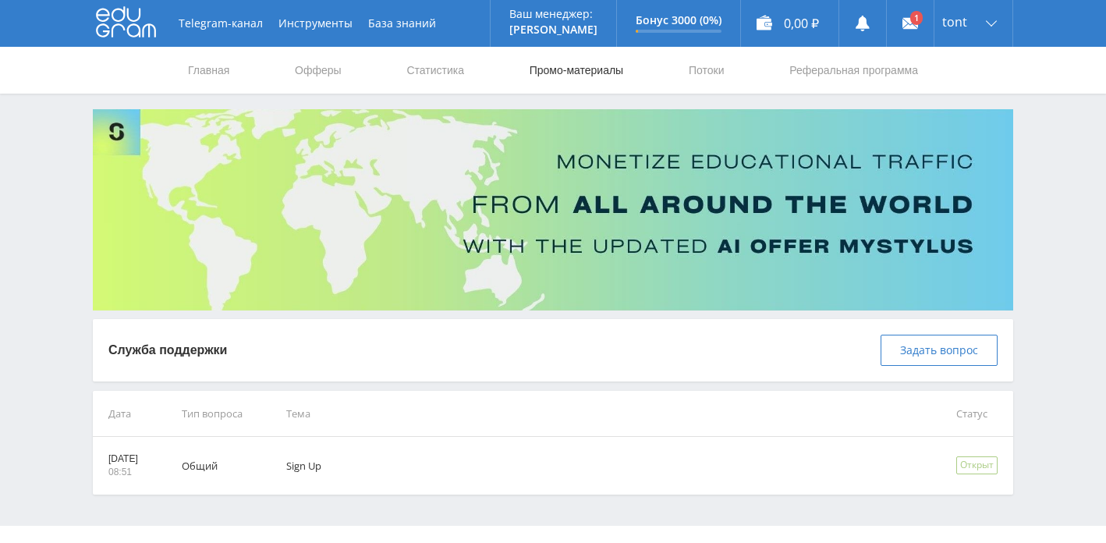
click at [565, 83] on link "Промо-материалы" at bounding box center [576, 70] width 97 height 47
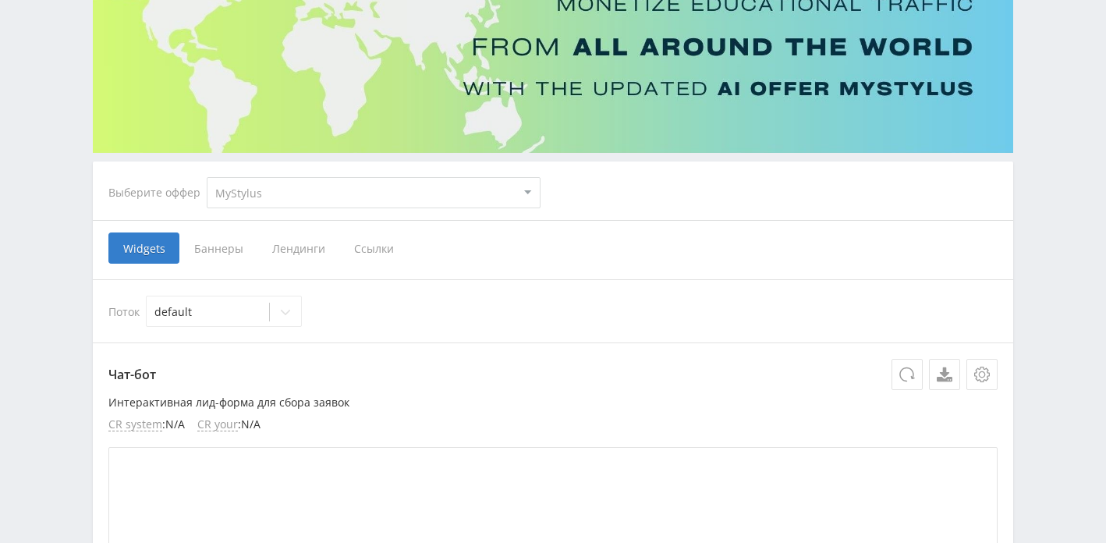
scroll to position [200, 0]
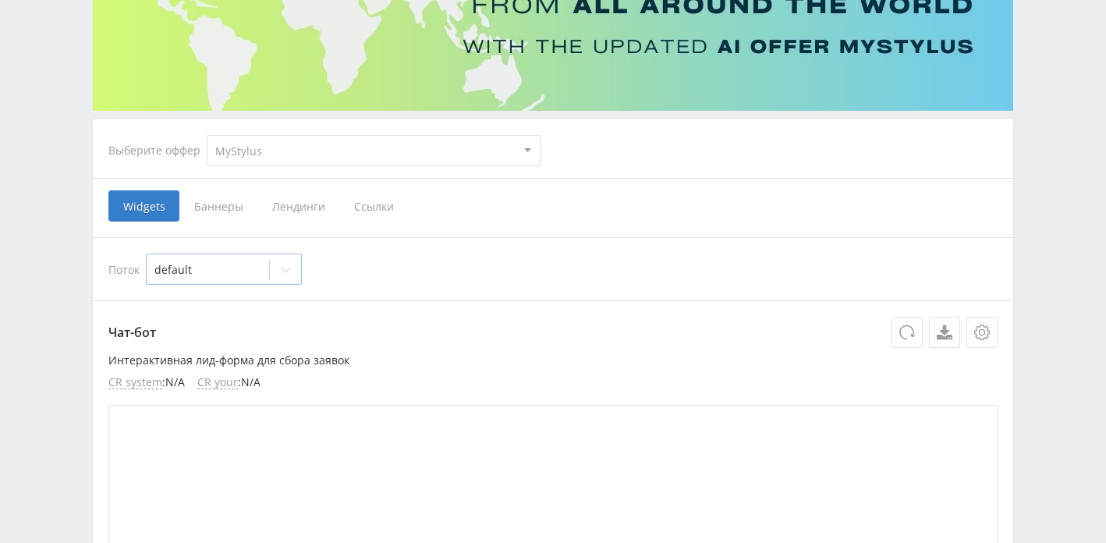
click at [285, 284] on div at bounding box center [285, 269] width 31 height 31
click at [287, 275] on icon at bounding box center [285, 270] width 12 height 12
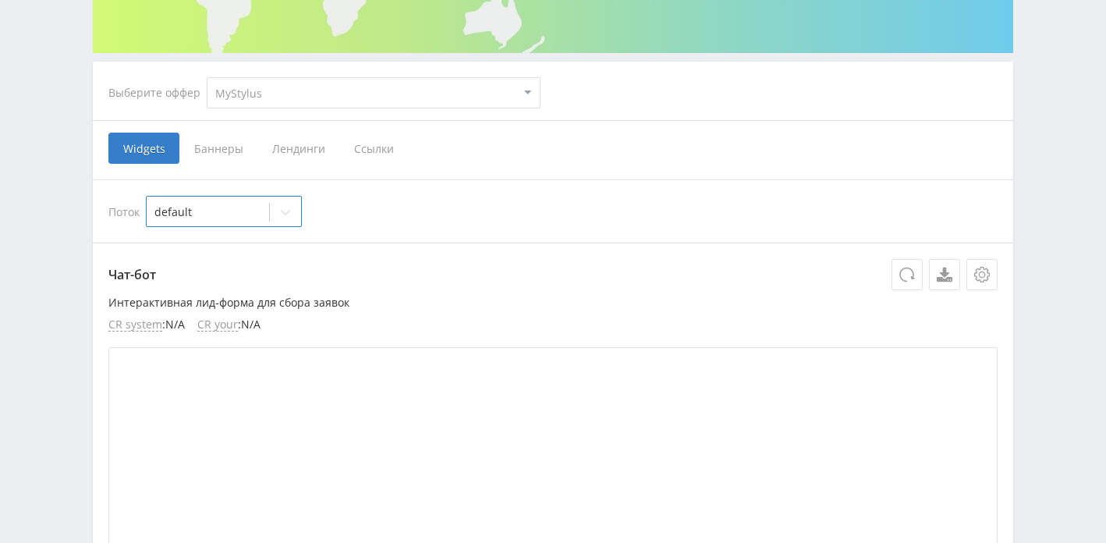
scroll to position [256, 0]
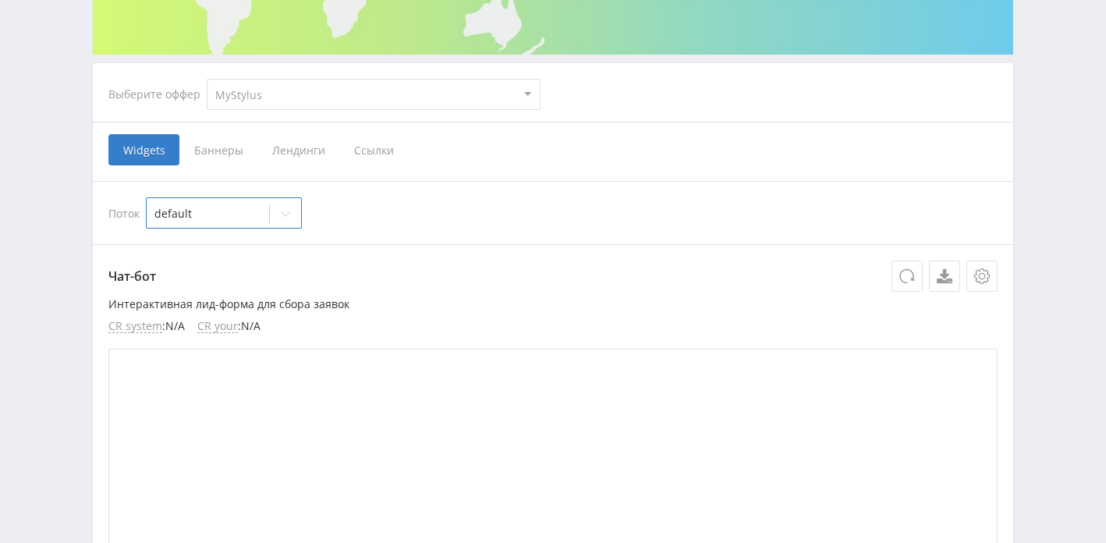
click at [230, 157] on span "Баннеры" at bounding box center [218, 149] width 78 height 31
click at [0, 0] on input "Баннеры" at bounding box center [0, 0] width 0 height 0
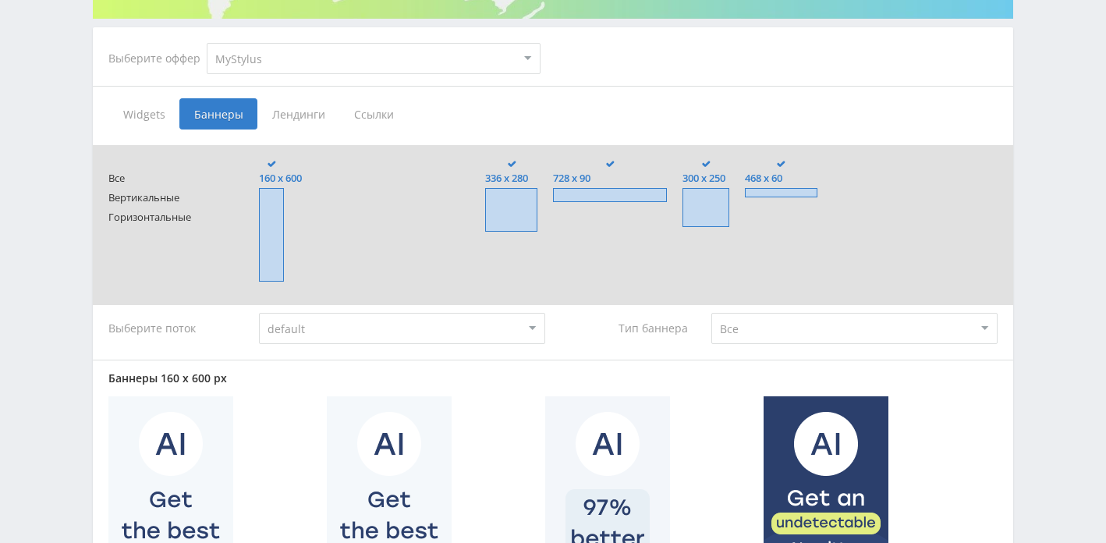
click at [290, 119] on span "Лендинги" at bounding box center [299, 113] width 82 height 31
click at [0, 0] on input "Лендинги" at bounding box center [0, 0] width 0 height 0
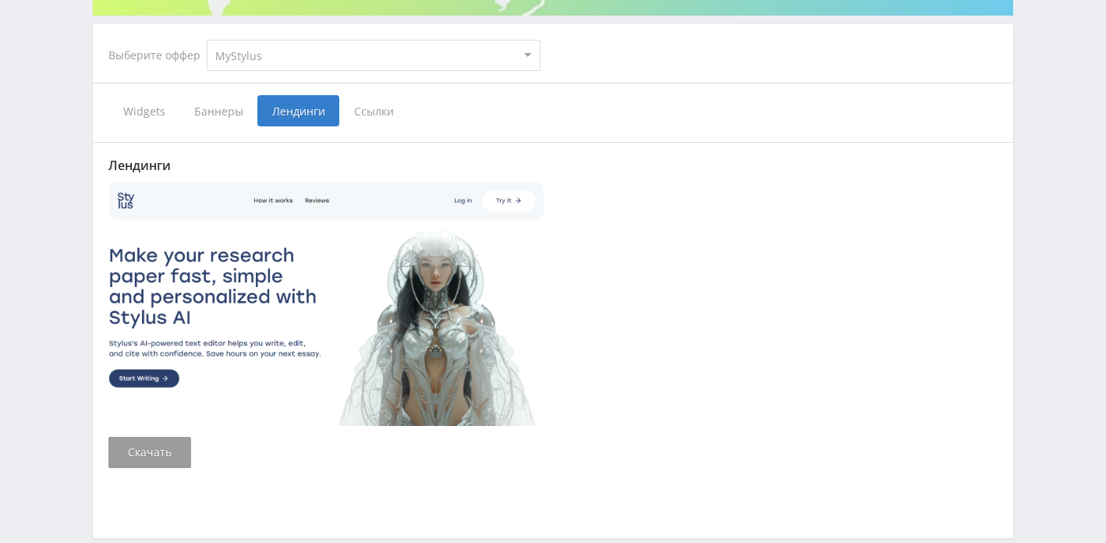
scroll to position [269, 0]
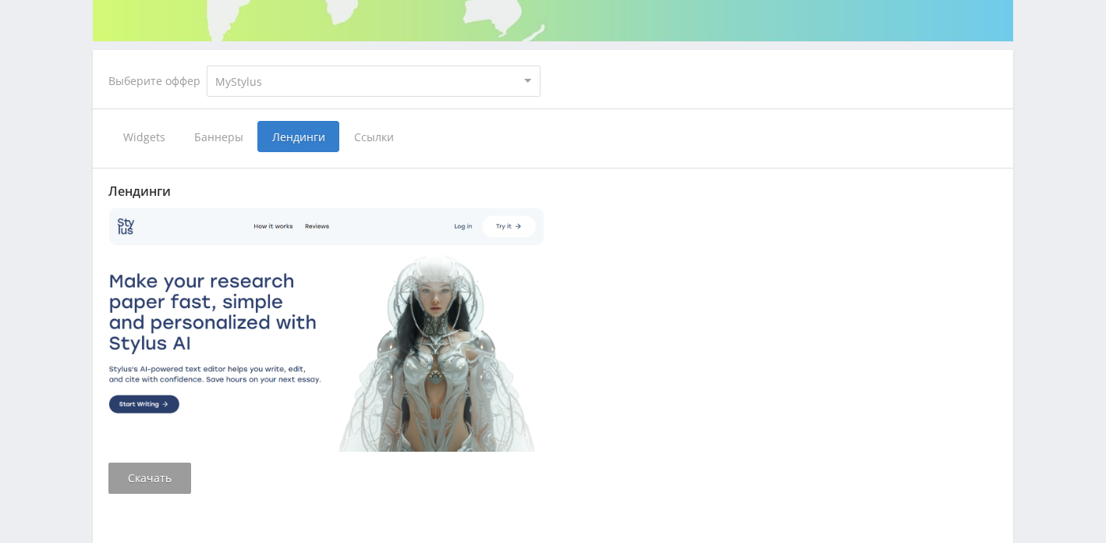
click at [366, 144] on span "Ссылки" at bounding box center [373, 136] width 69 height 31
click at [0, 0] on input "Ссылки" at bounding box center [0, 0] width 0 height 0
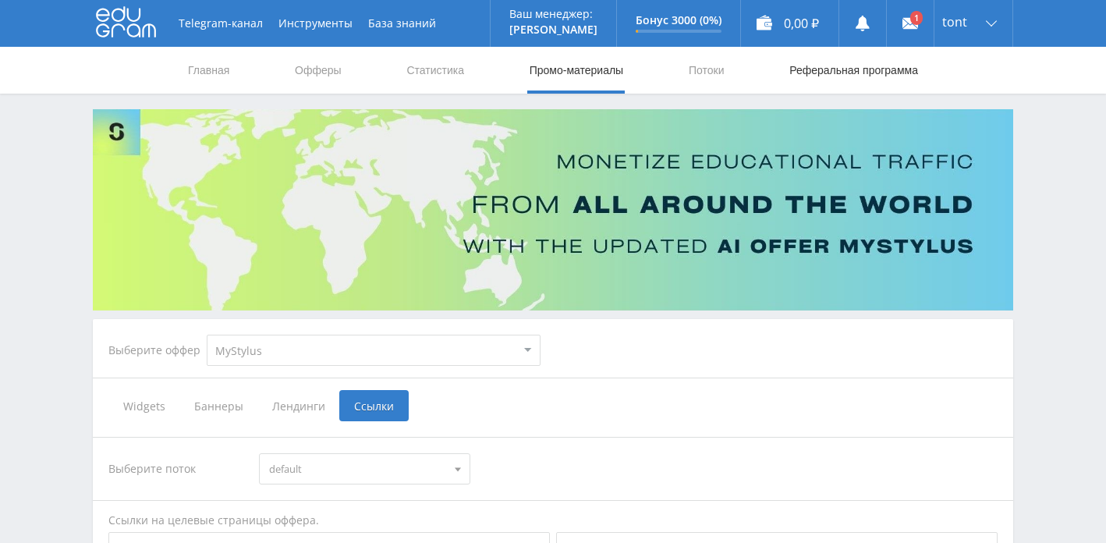
click at [798, 60] on link "Реферальная программа" at bounding box center [854, 70] width 132 height 47
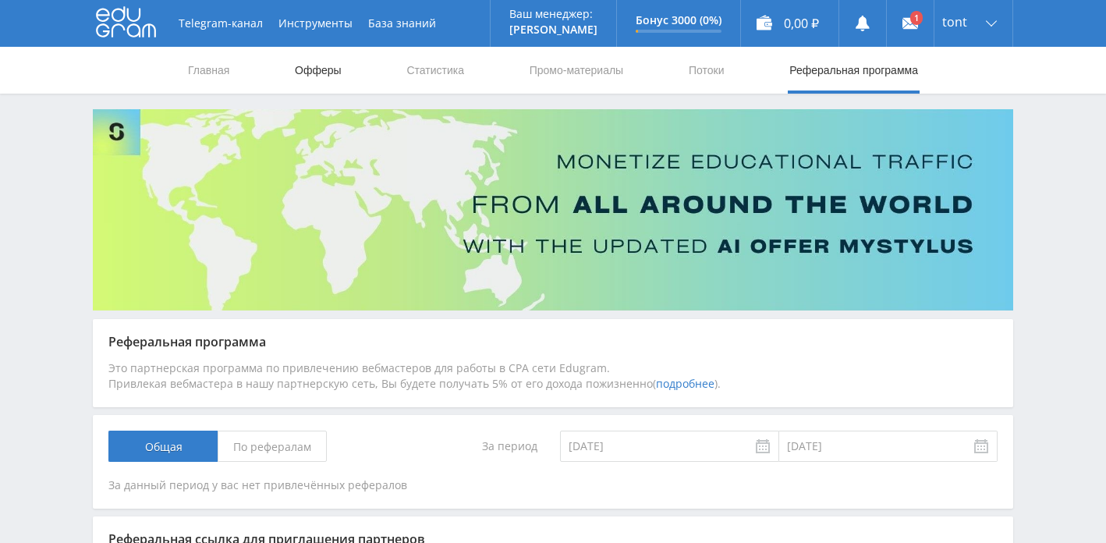
click at [314, 74] on link "Офферы" at bounding box center [318, 70] width 50 height 47
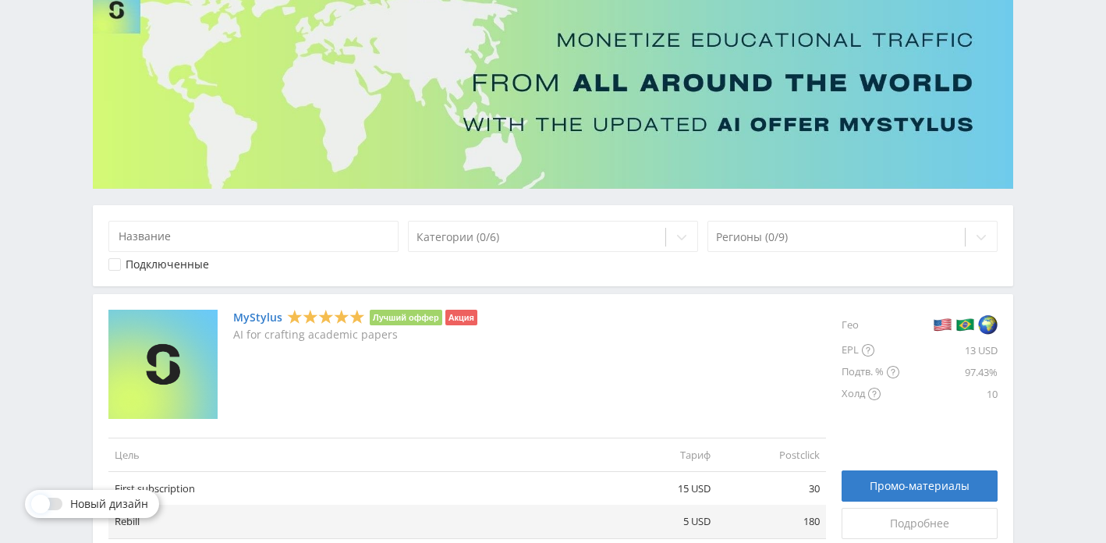
scroll to position [172, 0]
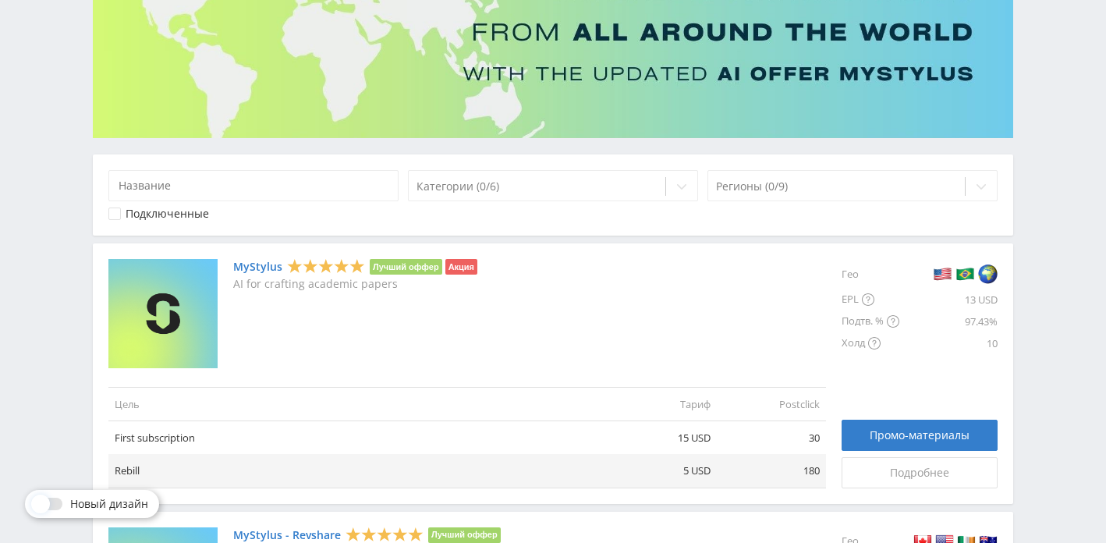
click at [265, 261] on link "MyStylus" at bounding box center [257, 267] width 49 height 12
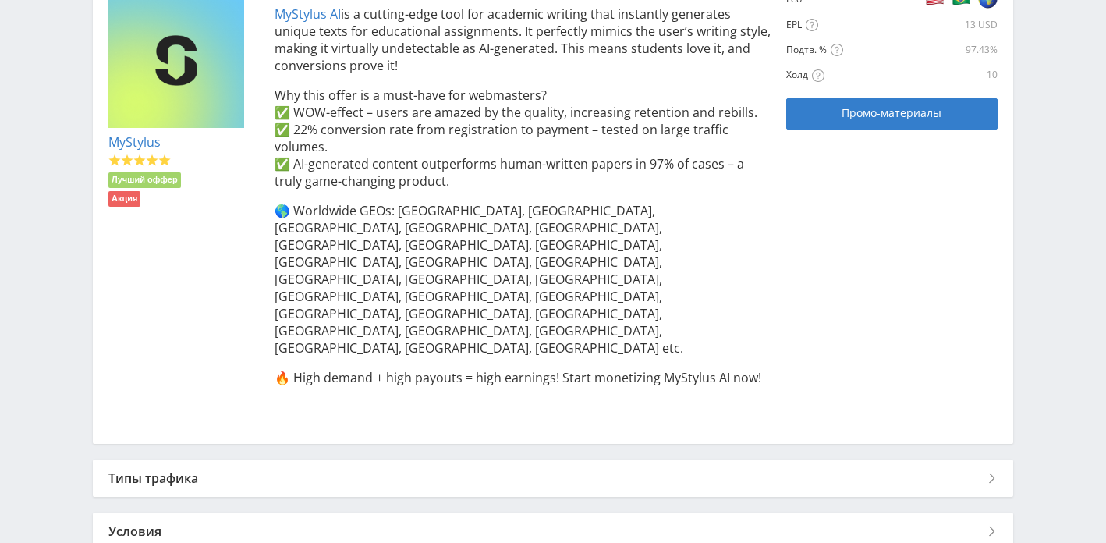
scroll to position [387, 0]
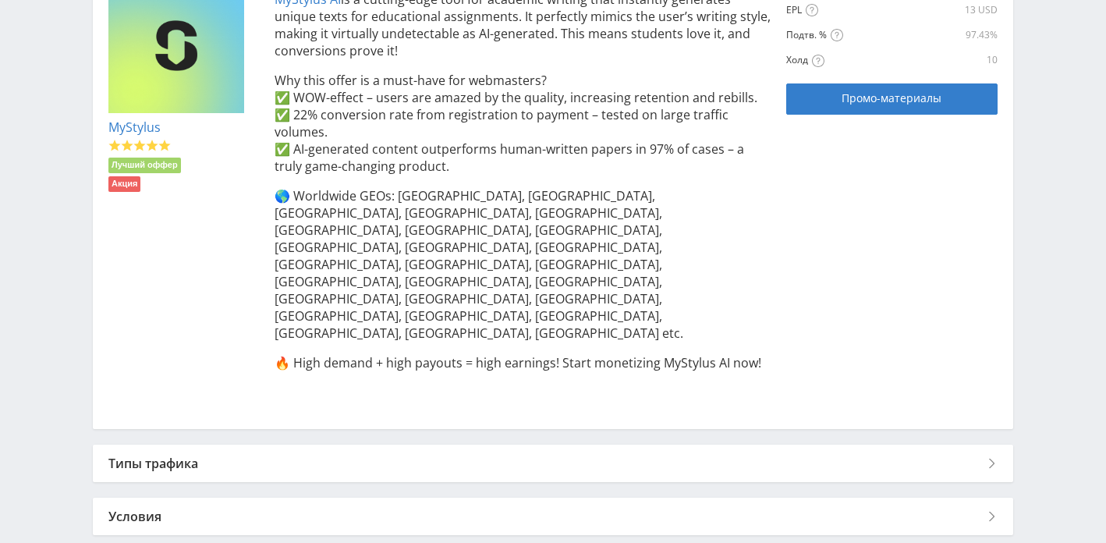
click at [463, 352] on div "Назад к списку офферов MyStylus Лучший оффер Акция MyStylus AI is a cutting-edg…" at bounding box center [553, 238] width 921 height 612
click at [457, 445] on div "Типы трафика" at bounding box center [553, 463] width 921 height 37
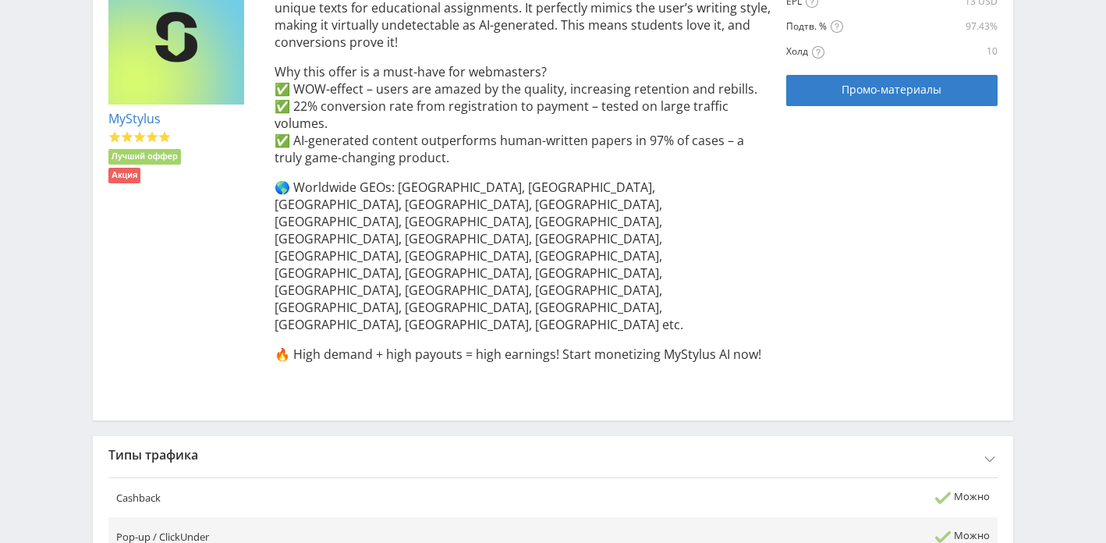
scroll to position [0, 0]
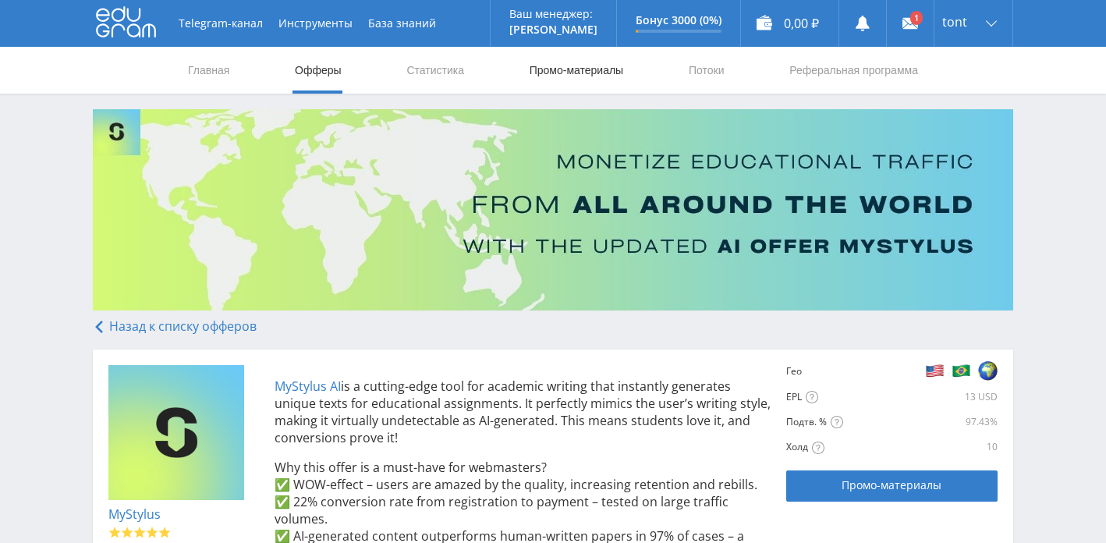
click at [546, 76] on link "Промо-материалы" at bounding box center [576, 70] width 97 height 47
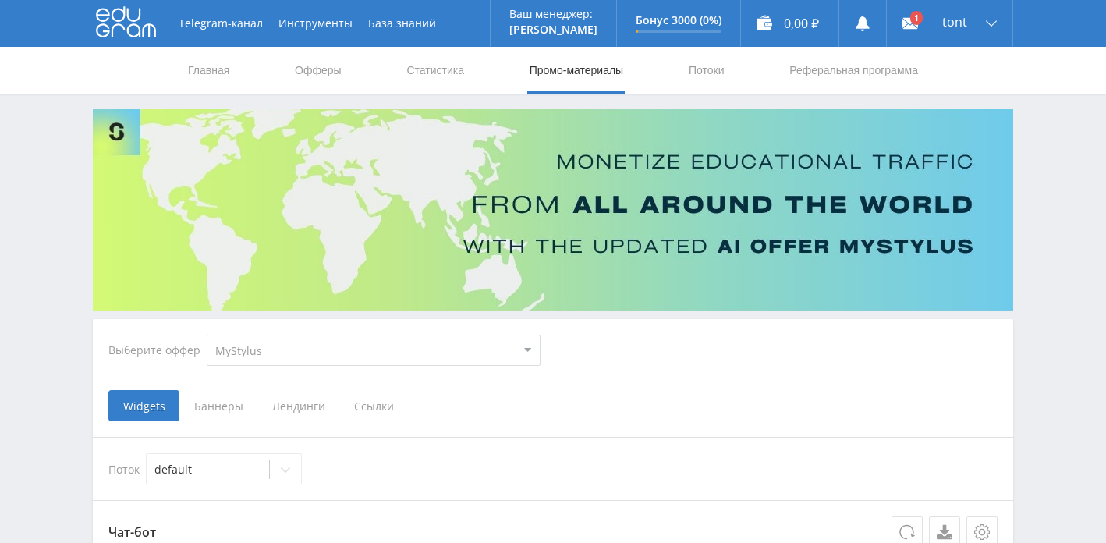
click at [400, 351] on select "MyStylus MyStylus - Revshare Кампус AI Studybay Автор24 Studybay [GEOGRAPHIC_DA…" at bounding box center [374, 350] width 334 height 31
click at [280, 368] on div "Выберите оффер MyStylus MyStylus - Revshare Кампус AI Studybay Автор24 Studybay…" at bounding box center [324, 350] width 457 height 56
click at [291, 351] on select "MyStylus MyStylus - Revshare Кампус AI Studybay Автор24 Studybay [GEOGRAPHIC_DA…" at bounding box center [374, 350] width 334 height 31
click at [347, 357] on select "MyStylus MyStylus - Revshare Кампус AI Studybay Автор24 Studybay [GEOGRAPHIC_DA…" at bounding box center [374, 350] width 334 height 31
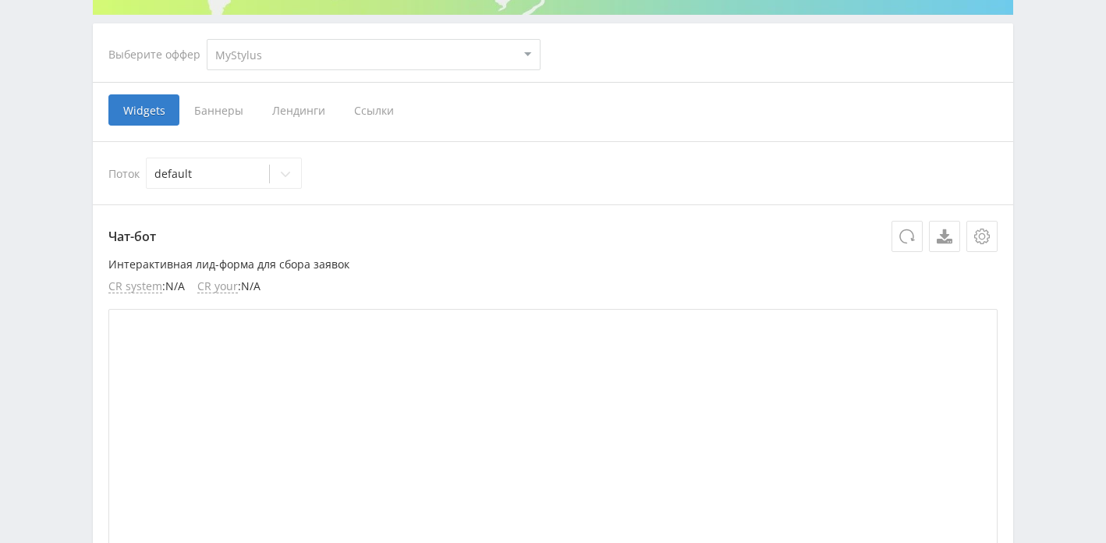
scroll to position [300, 0]
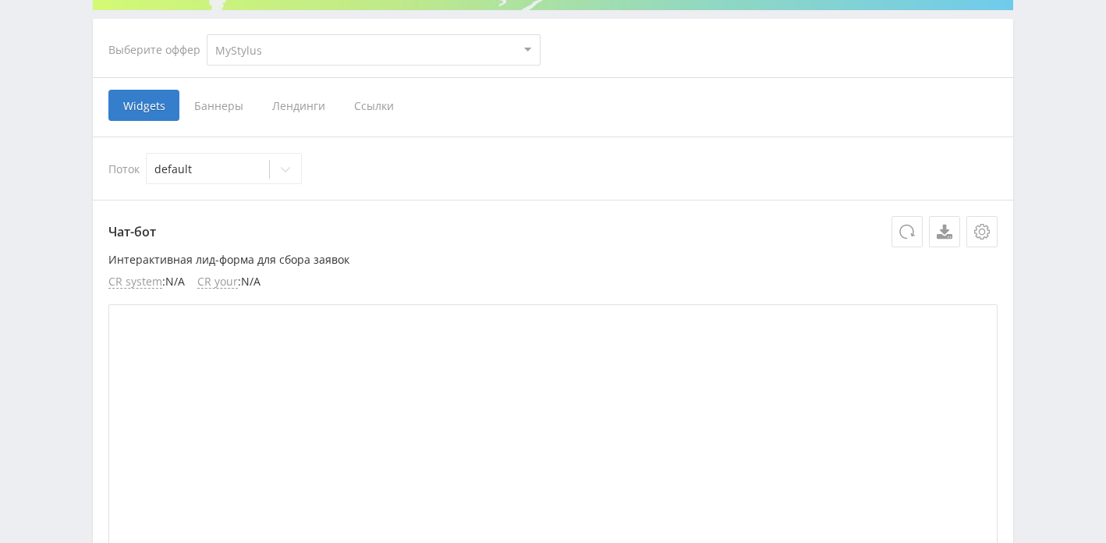
click at [353, 112] on span "Ссылки" at bounding box center [373, 105] width 69 height 31
click at [0, 0] on input "Ссылки" at bounding box center [0, 0] width 0 height 0
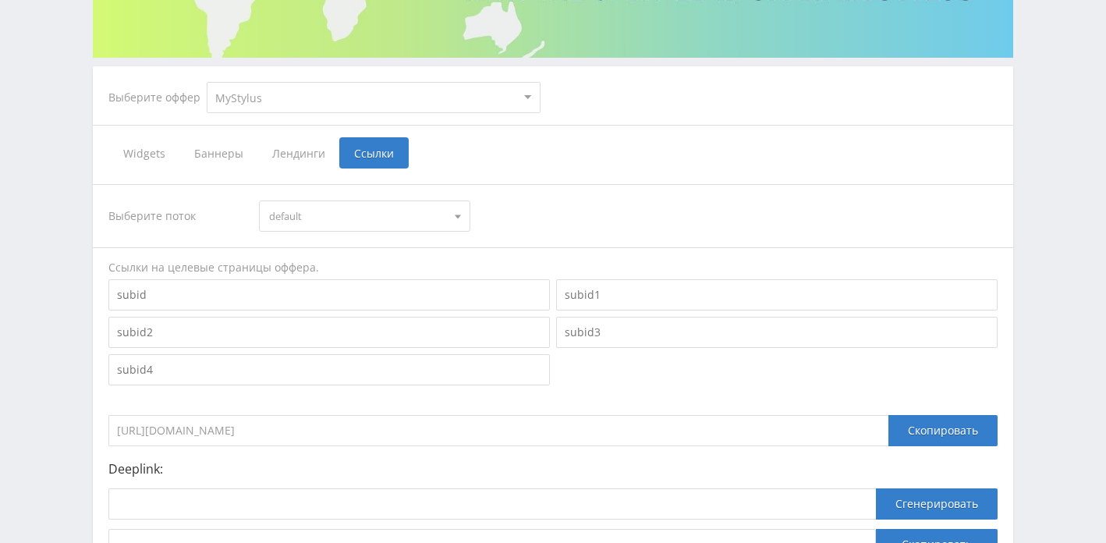
scroll to position [282, 0]
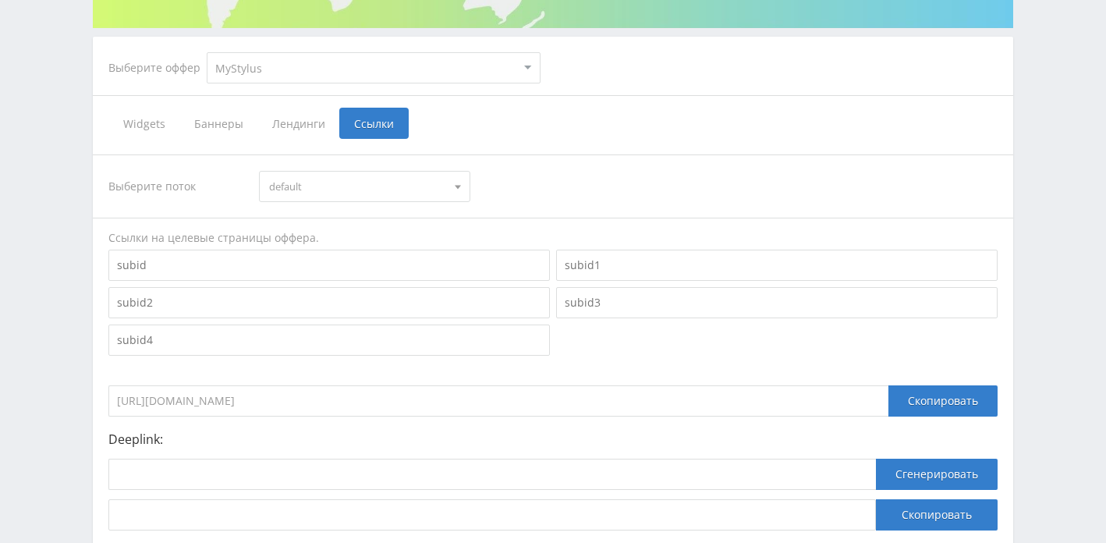
click at [333, 203] on div "Выберите поток default default Ссылки на целевые страницы оффера. [URL][DOMAIN_…" at bounding box center [553, 343] width 890 height 376
click at [339, 190] on span "default" at bounding box center [357, 187] width 176 height 30
click at [340, 189] on span "default" at bounding box center [357, 187] width 176 height 30
click at [268, 126] on span "Лендинги" at bounding box center [299, 123] width 82 height 31
click at [0, 0] on input "Лендинги" at bounding box center [0, 0] width 0 height 0
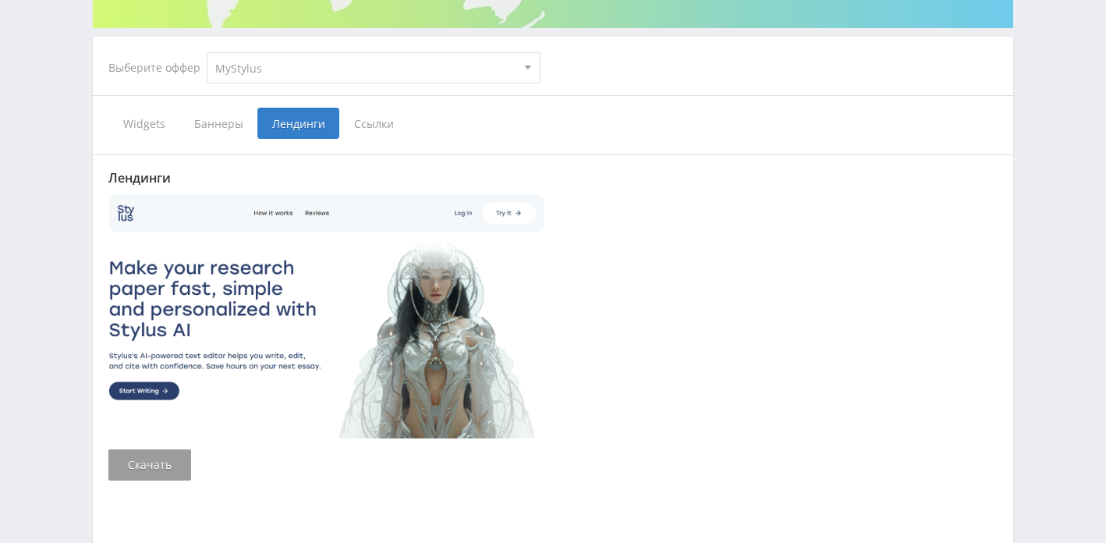
click at [369, 122] on span "Ссылки" at bounding box center [373, 123] width 69 height 31
click at [0, 0] on input "Ссылки" at bounding box center [0, 0] width 0 height 0
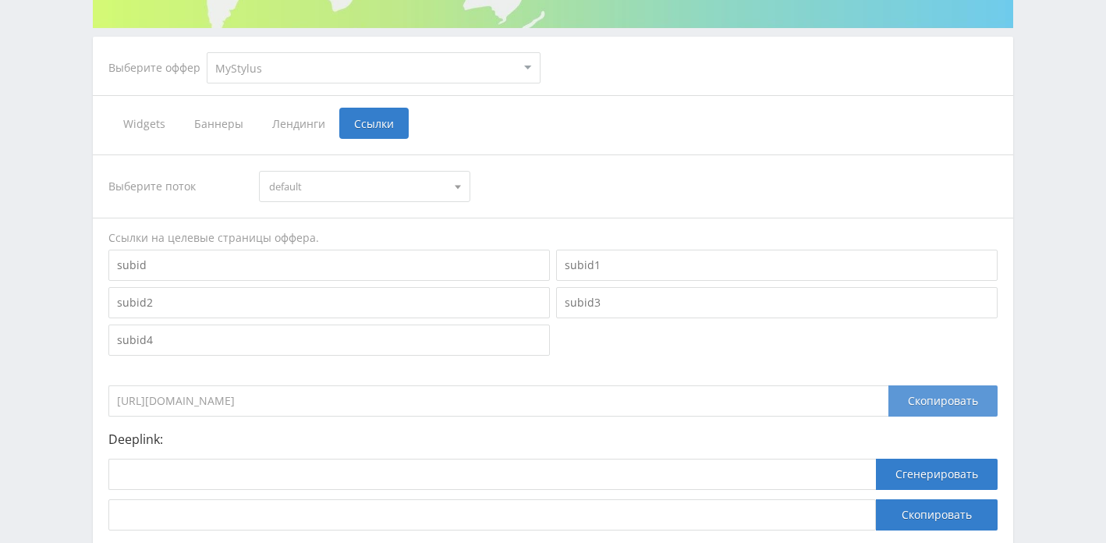
click at [924, 389] on div "Скопировать" at bounding box center [943, 400] width 109 height 31
click at [947, 405] on div "Скопировать" at bounding box center [943, 400] width 109 height 31
